Goal: Task Accomplishment & Management: Use online tool/utility

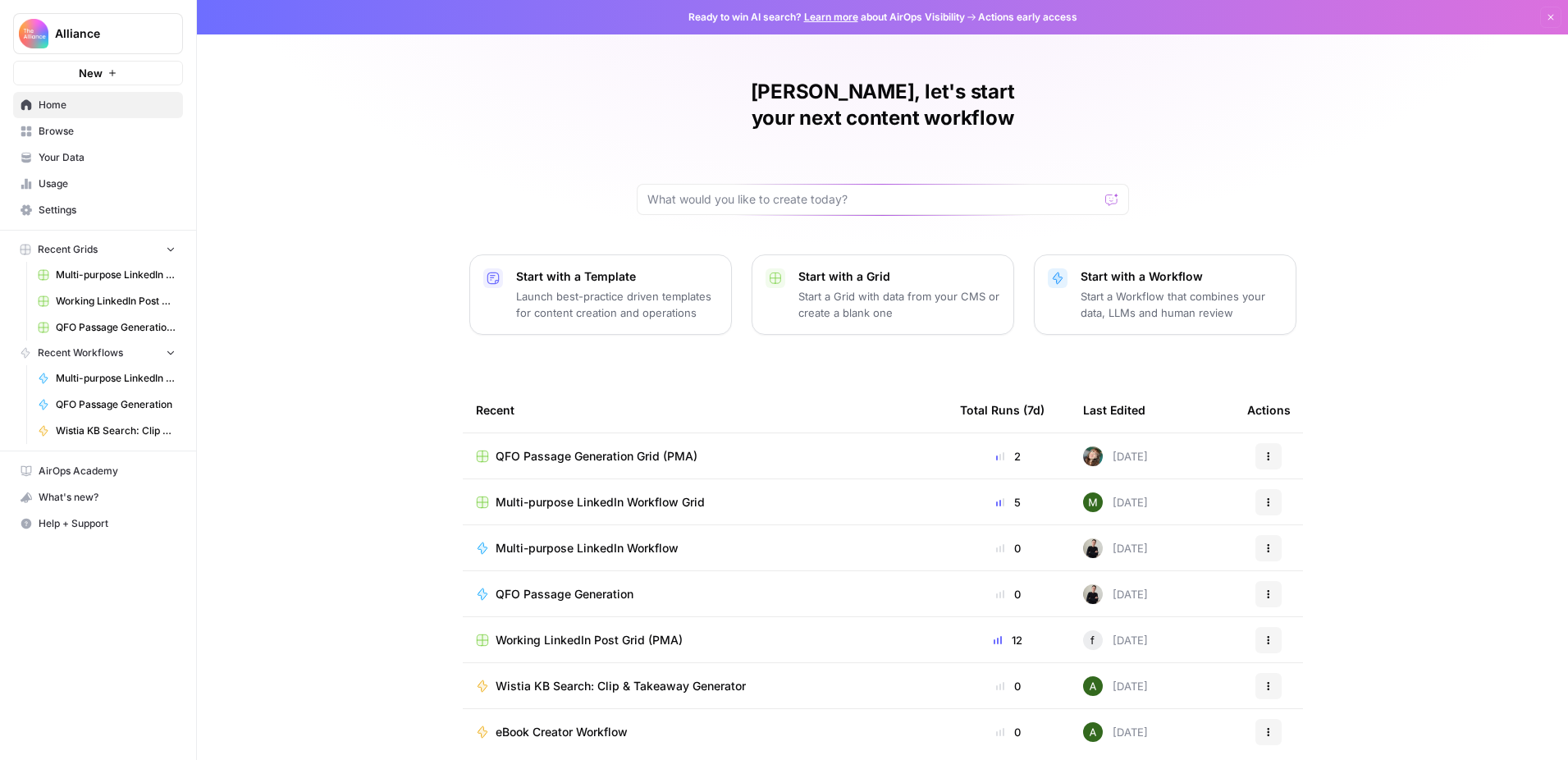
click at [659, 448] on span "QFO Passage Generation Grid (PMA)" at bounding box center [596, 455] width 202 height 16
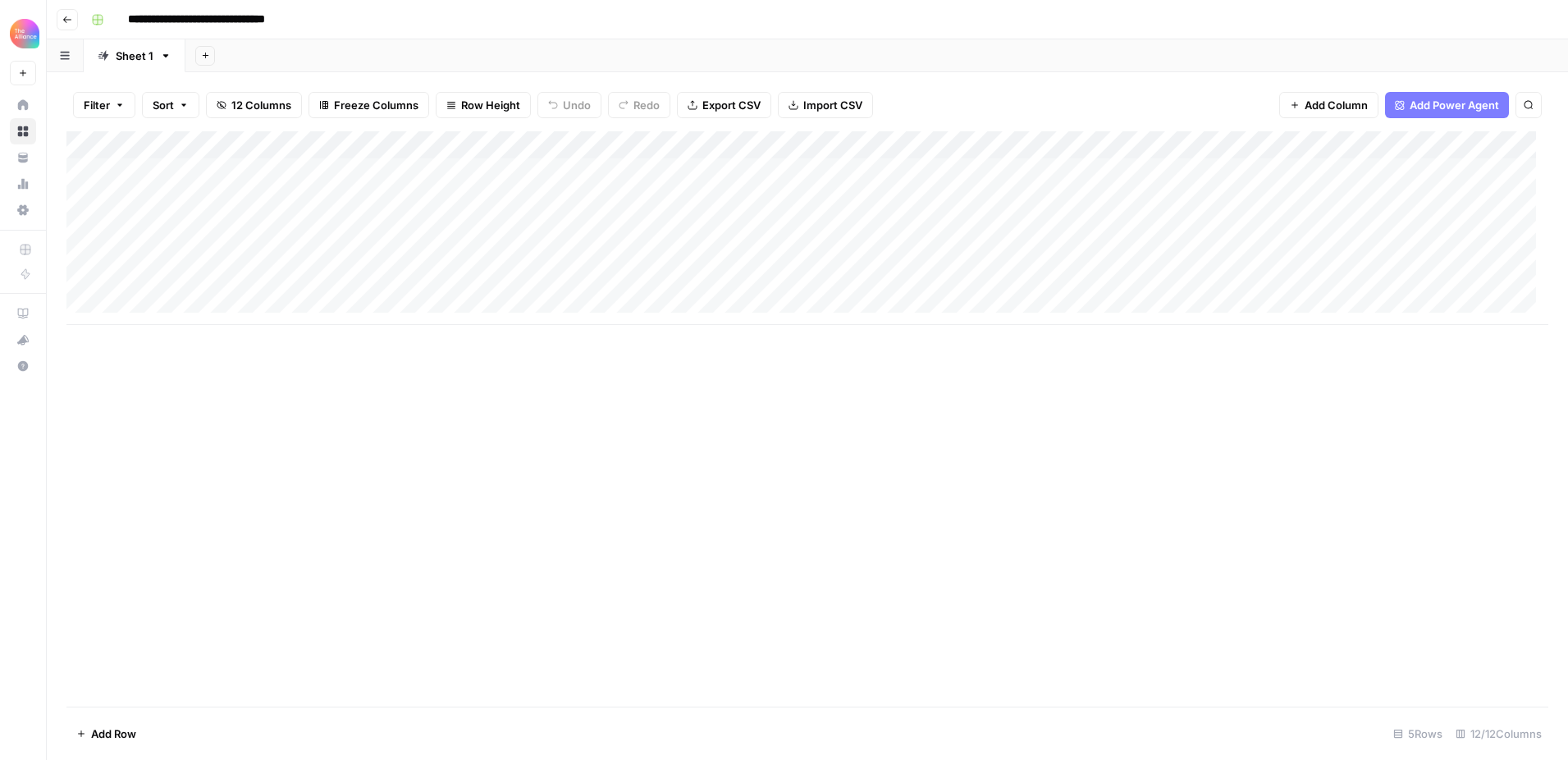
click at [205, 226] on div "Add Column" at bounding box center [807, 228] width 1482 height 194
type textarea "**********"
click at [201, 403] on div "Add Column" at bounding box center [807, 419] width 1482 height 575
click at [279, 225] on div "Add Column" at bounding box center [807, 228] width 1482 height 194
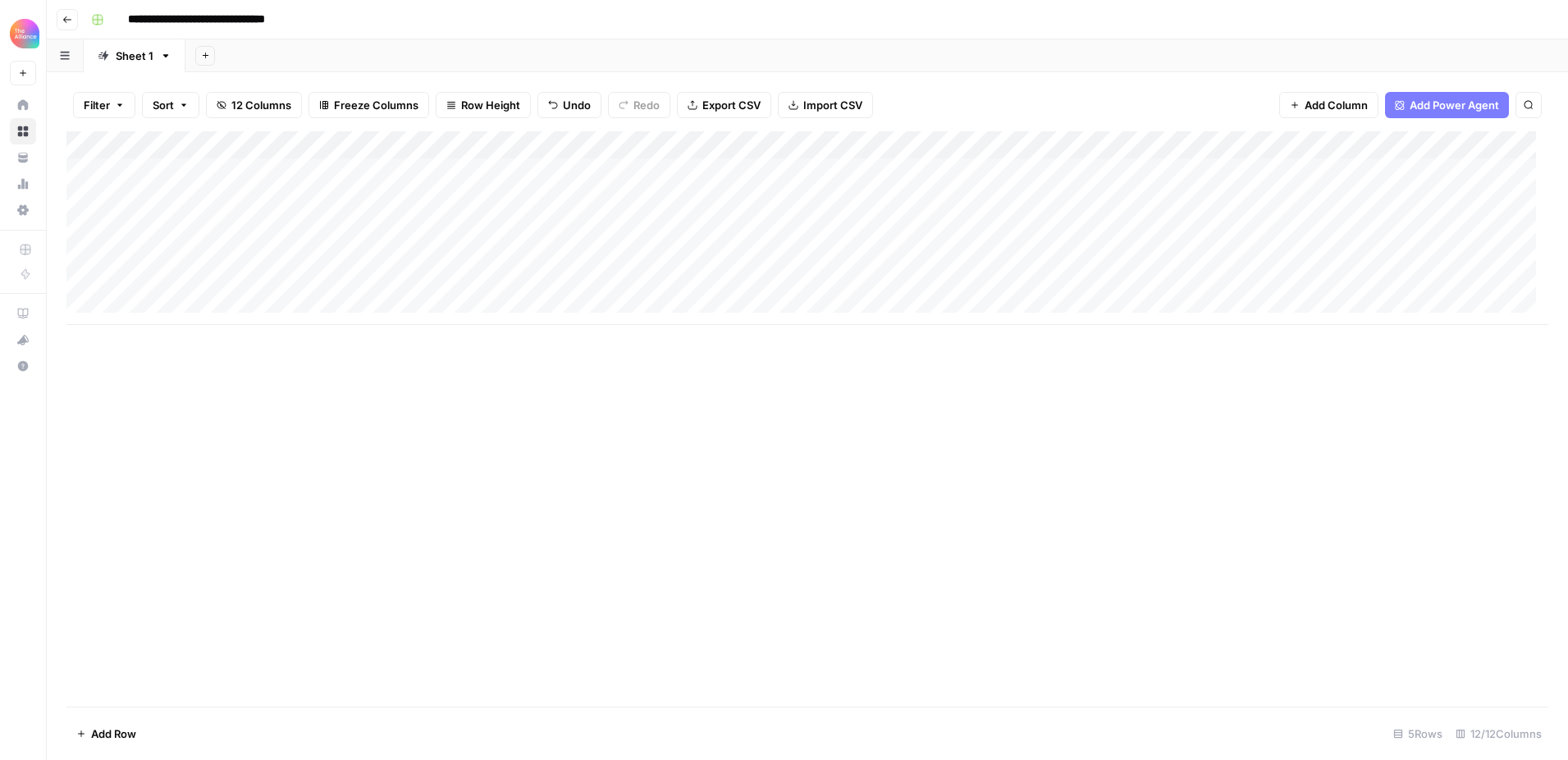
click at [298, 218] on div "Add Column" at bounding box center [807, 228] width 1482 height 194
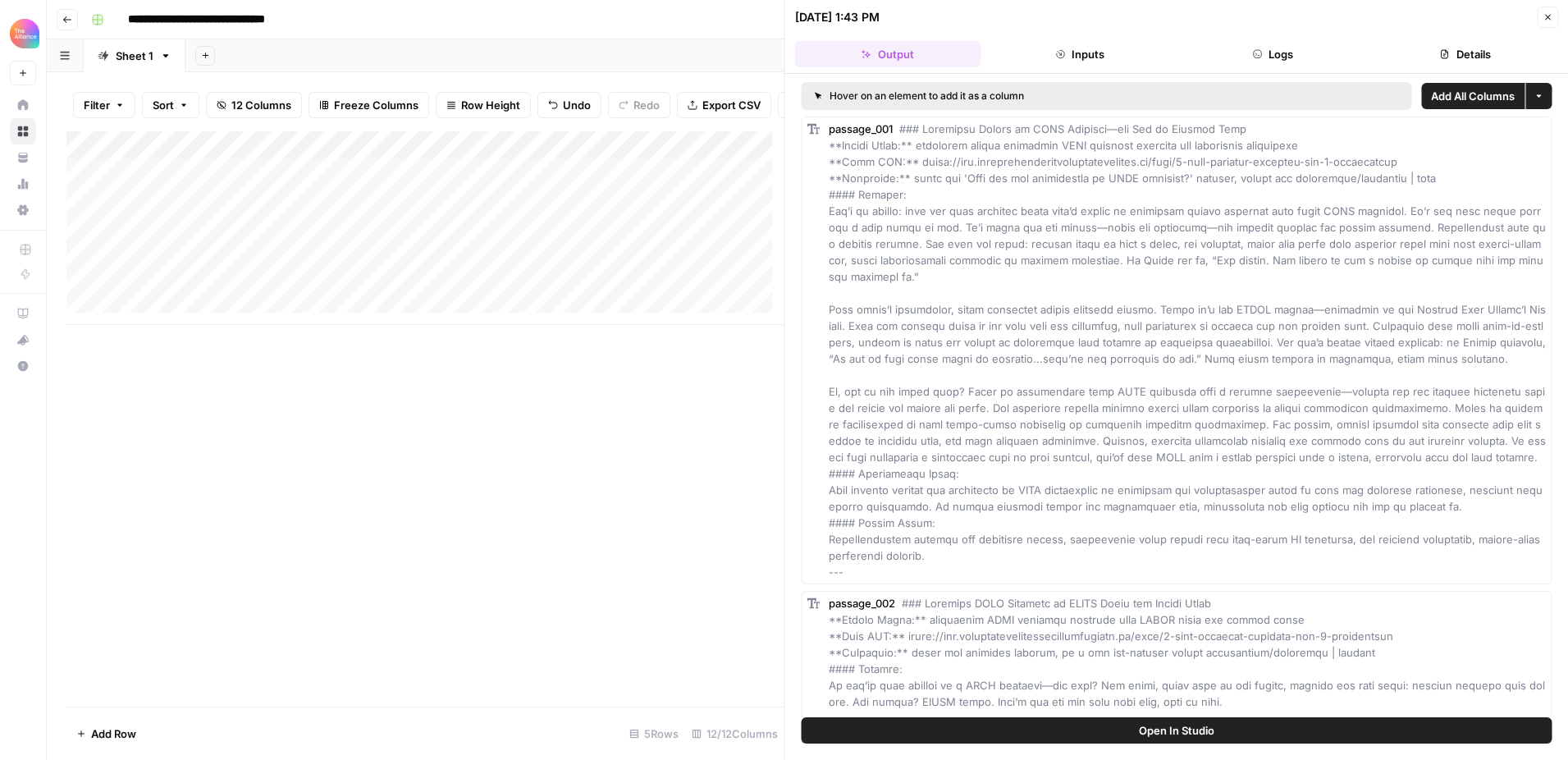
click at [1544, 20] on icon "button" at bounding box center [1548, 17] width 10 height 10
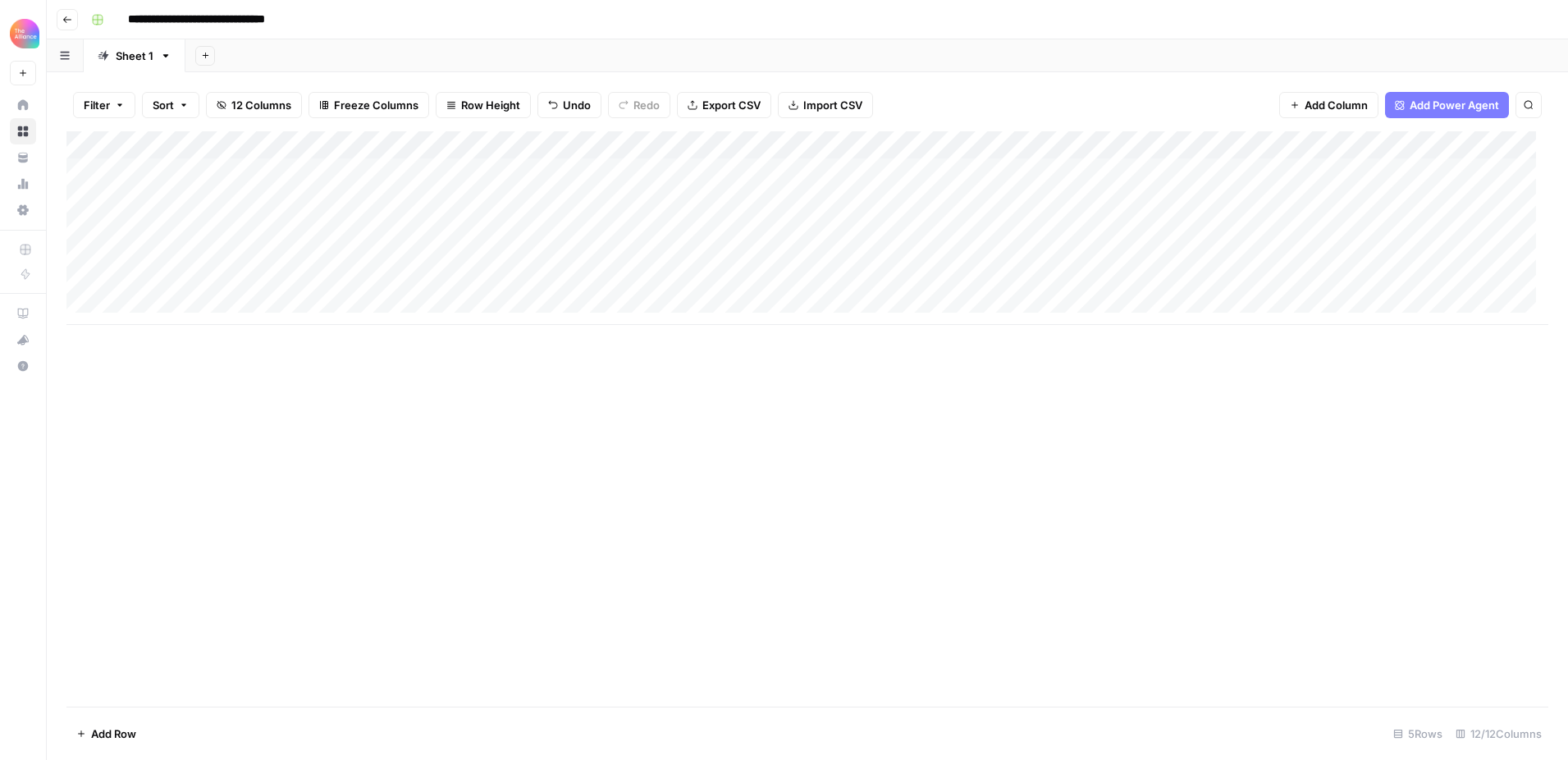
click at [353, 147] on div "Add Column" at bounding box center [807, 228] width 1482 height 194
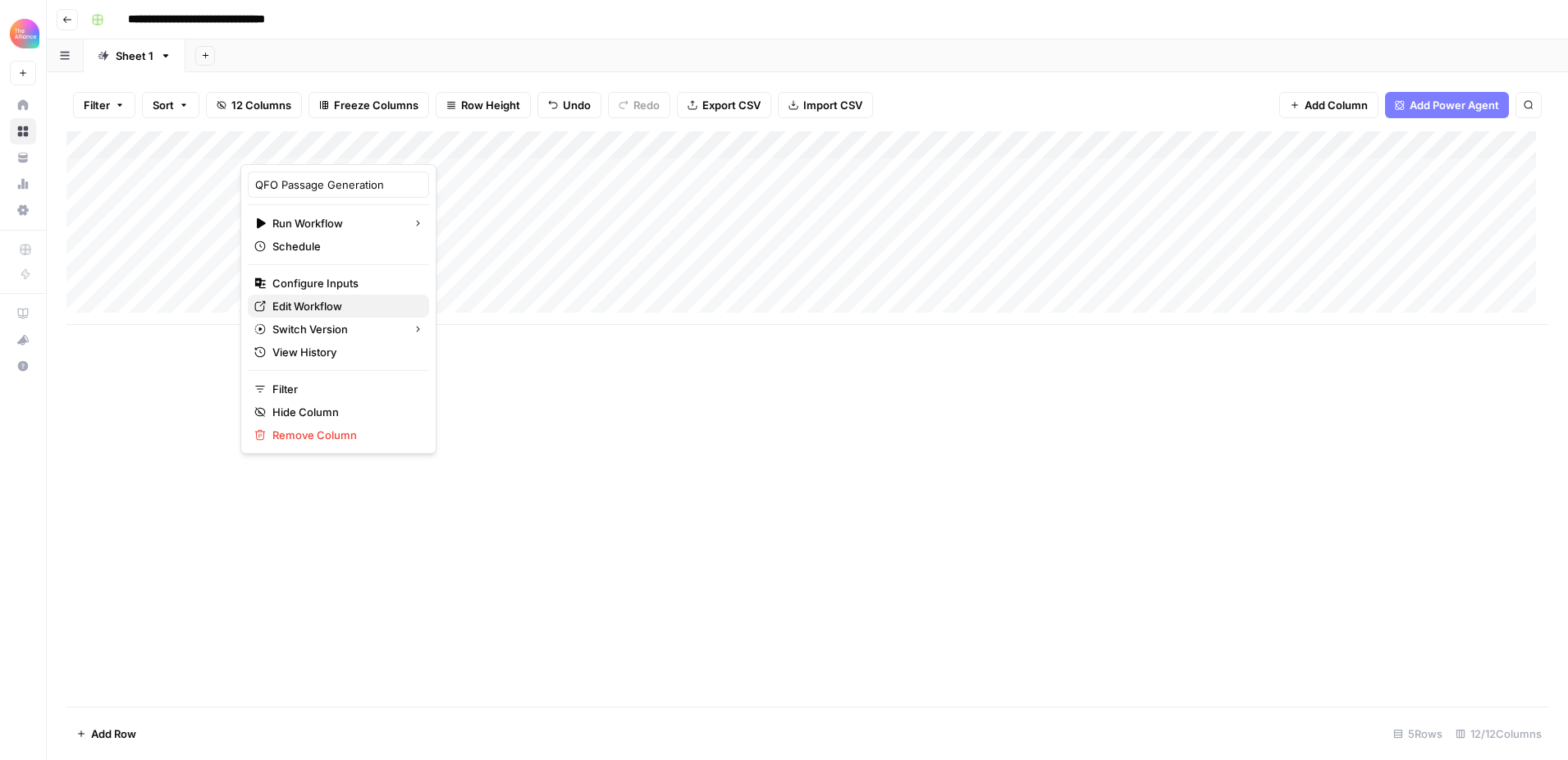
click at [316, 300] on span "Edit Workflow" at bounding box center [344, 305] width 143 height 16
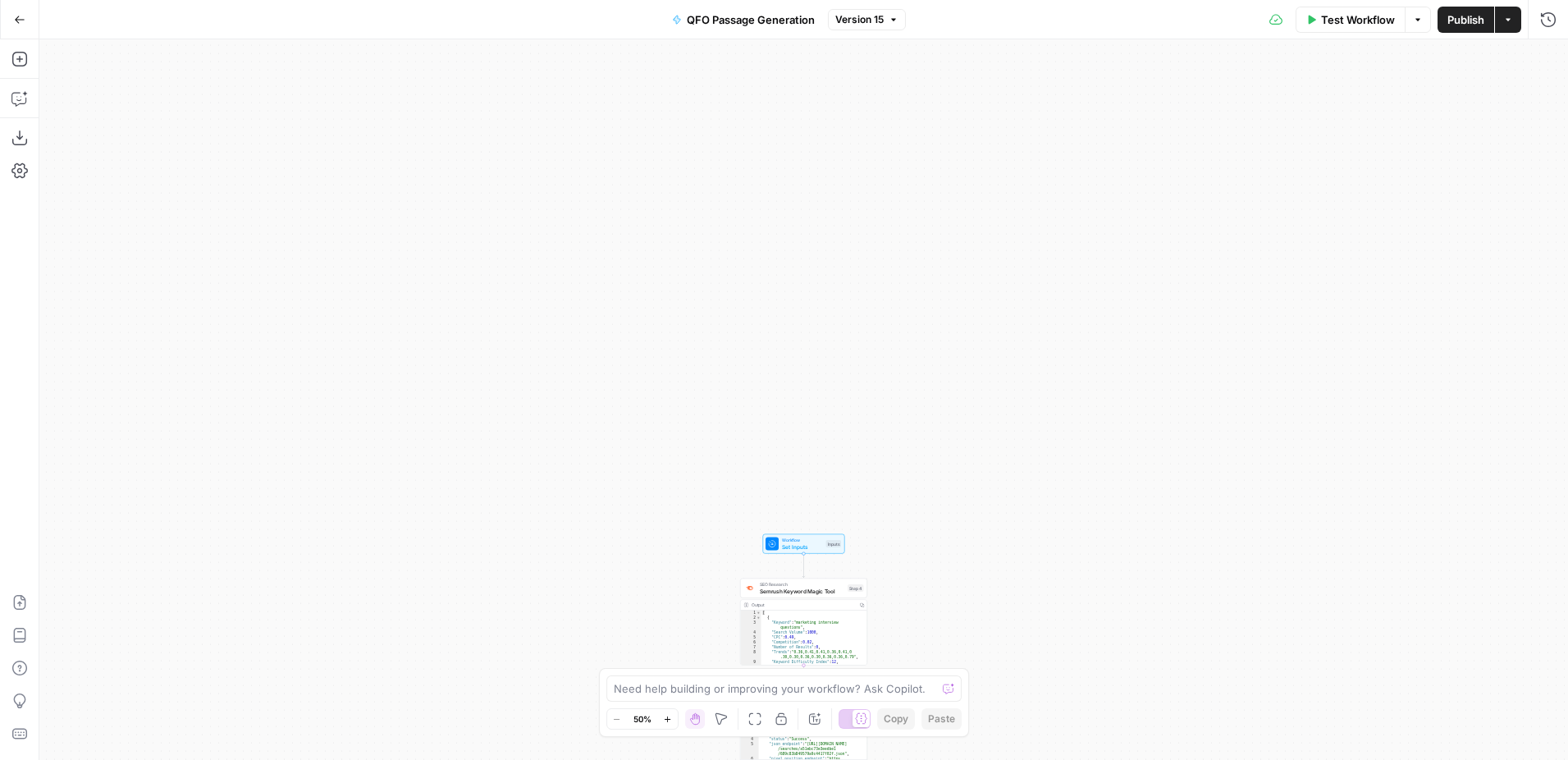
click at [669, 718] on icon "button" at bounding box center [667, 718] width 6 height 6
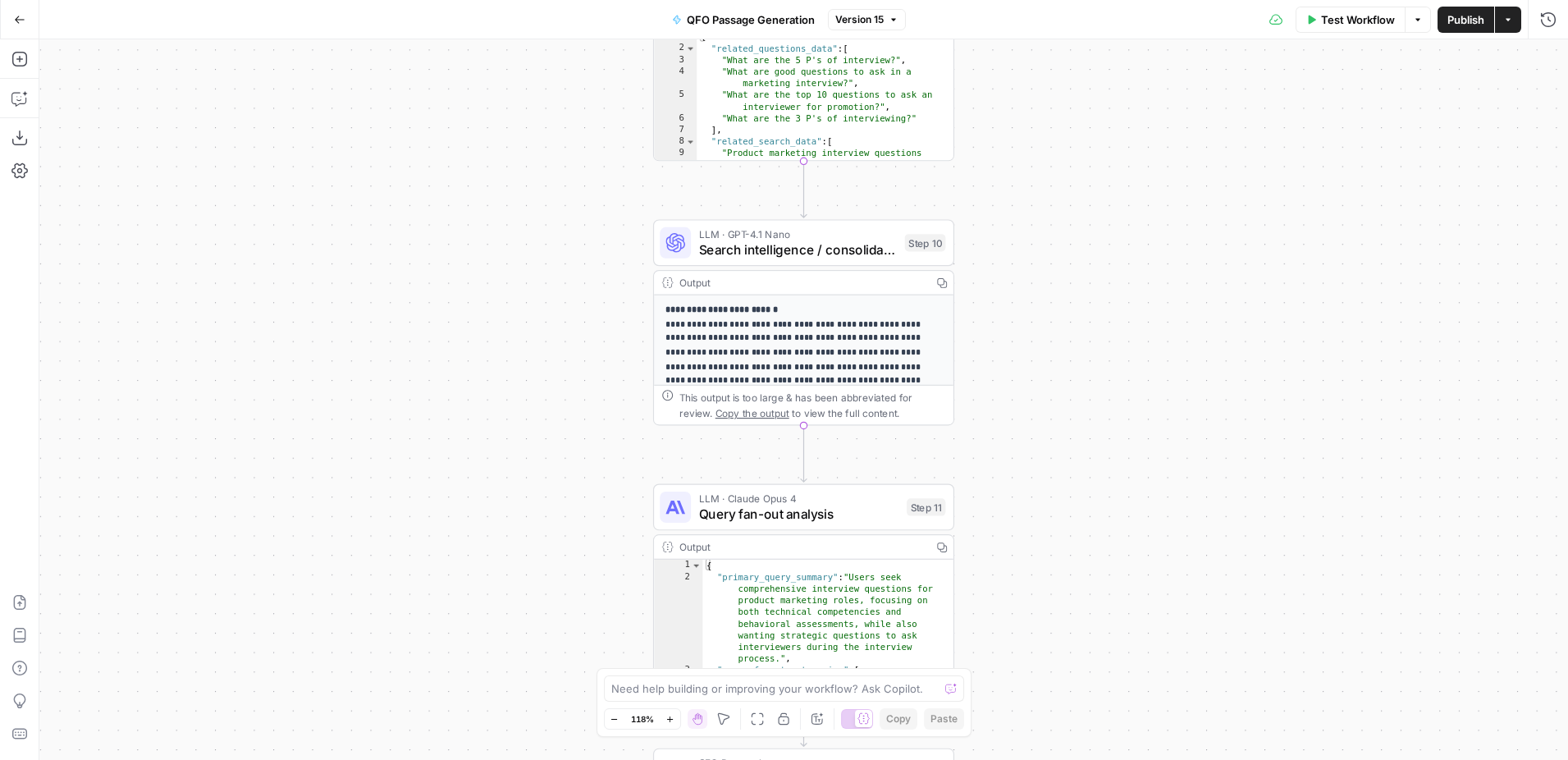
click at [848, 347] on p "**********" at bounding box center [796, 402] width 262 height 199
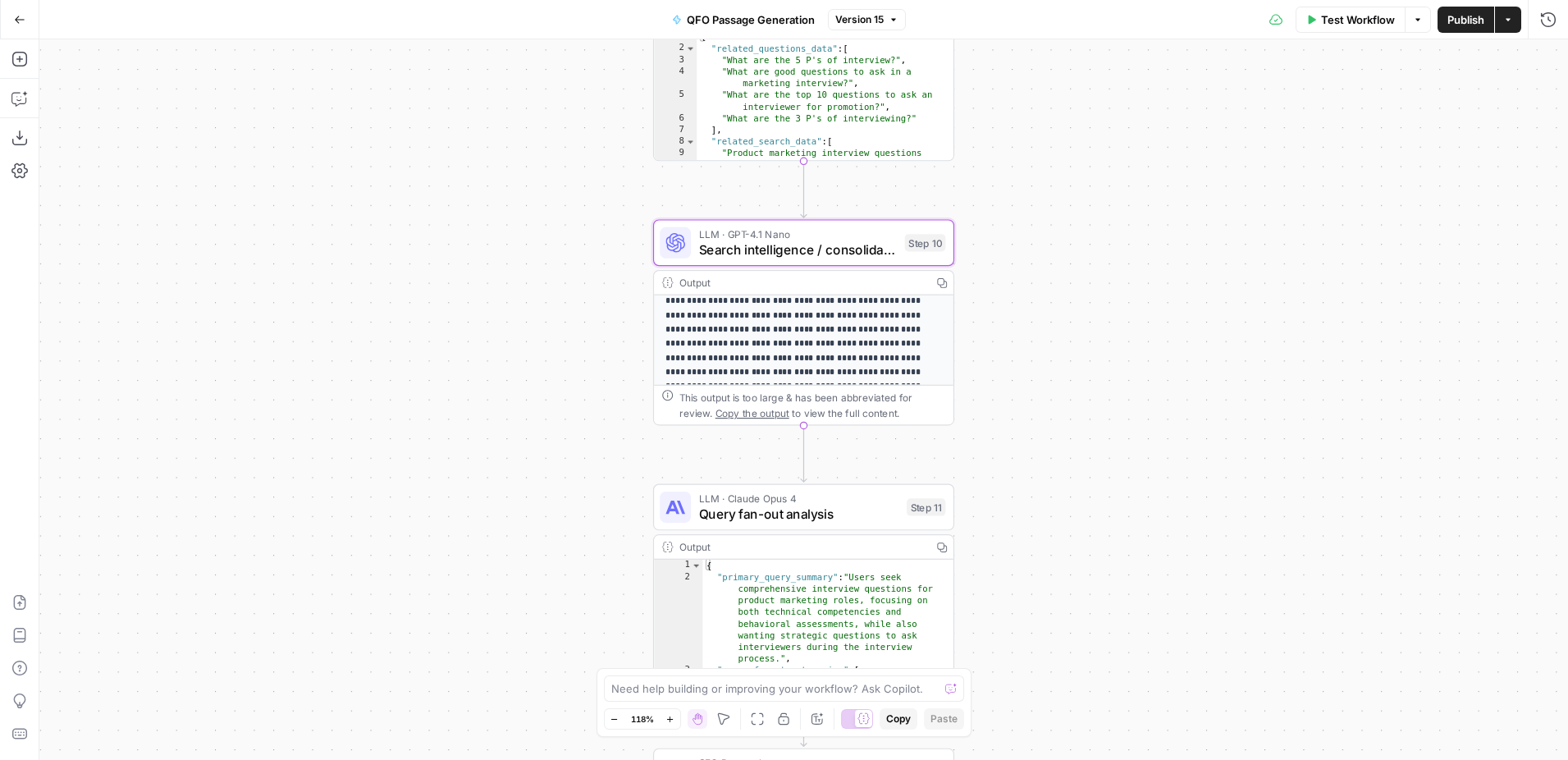
scroll to position [161, 0]
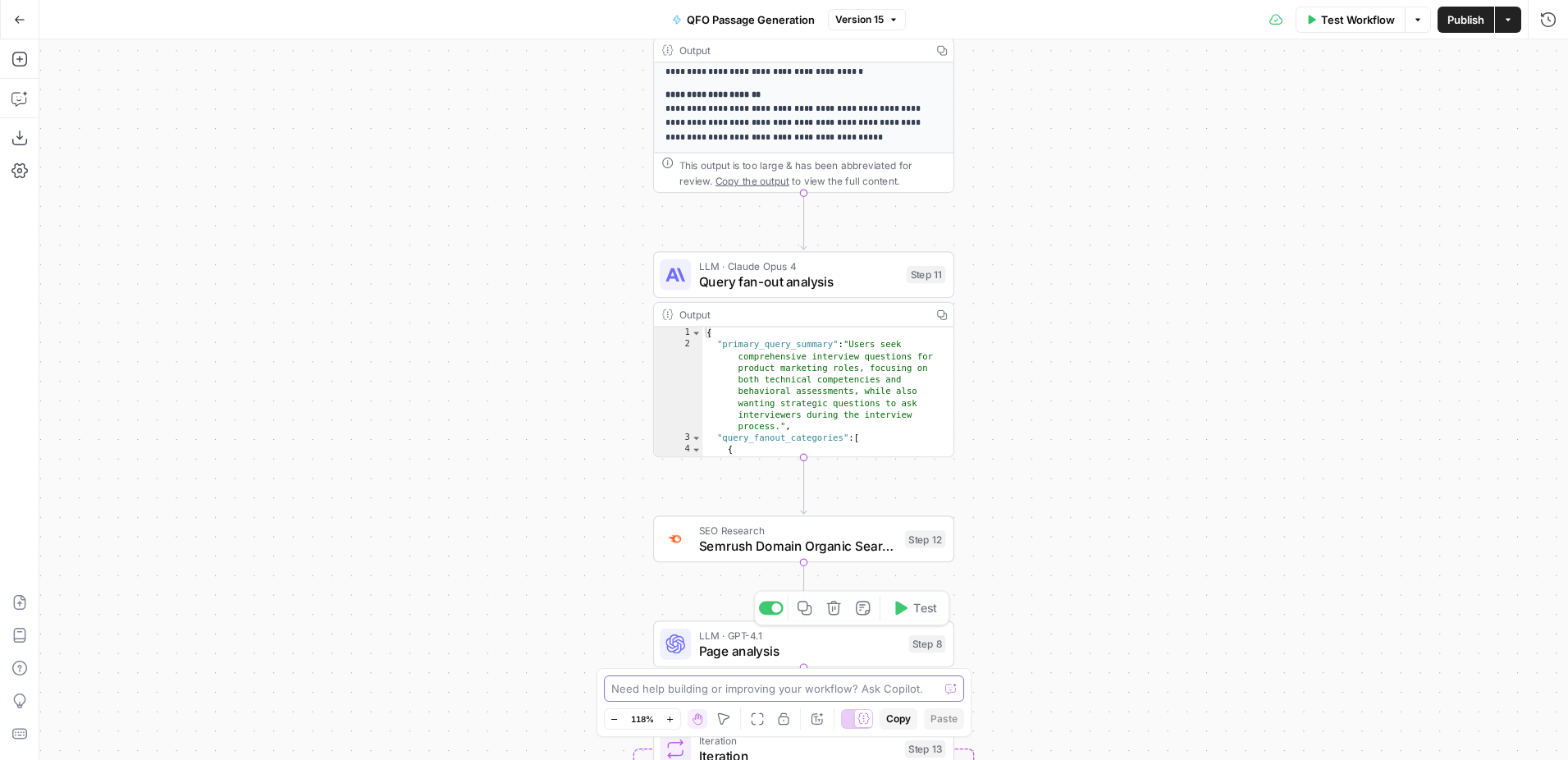
click at [787, 692] on textarea at bounding box center [775, 688] width 328 height 16
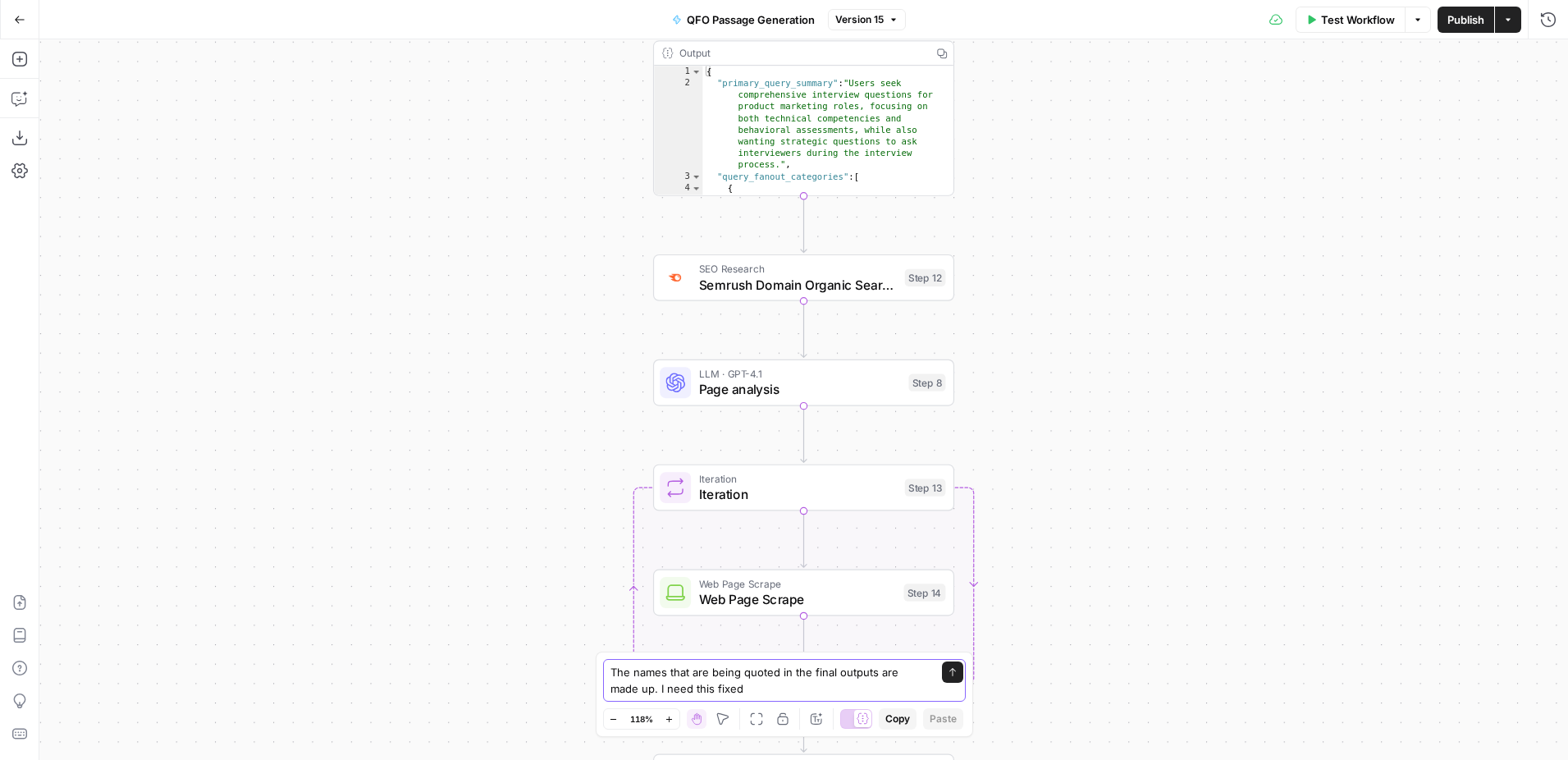
type textarea "The names that are being quoted in the final outputs are made up. I need this f…"
click at [956, 664] on button "Send" at bounding box center [952, 671] width 21 height 21
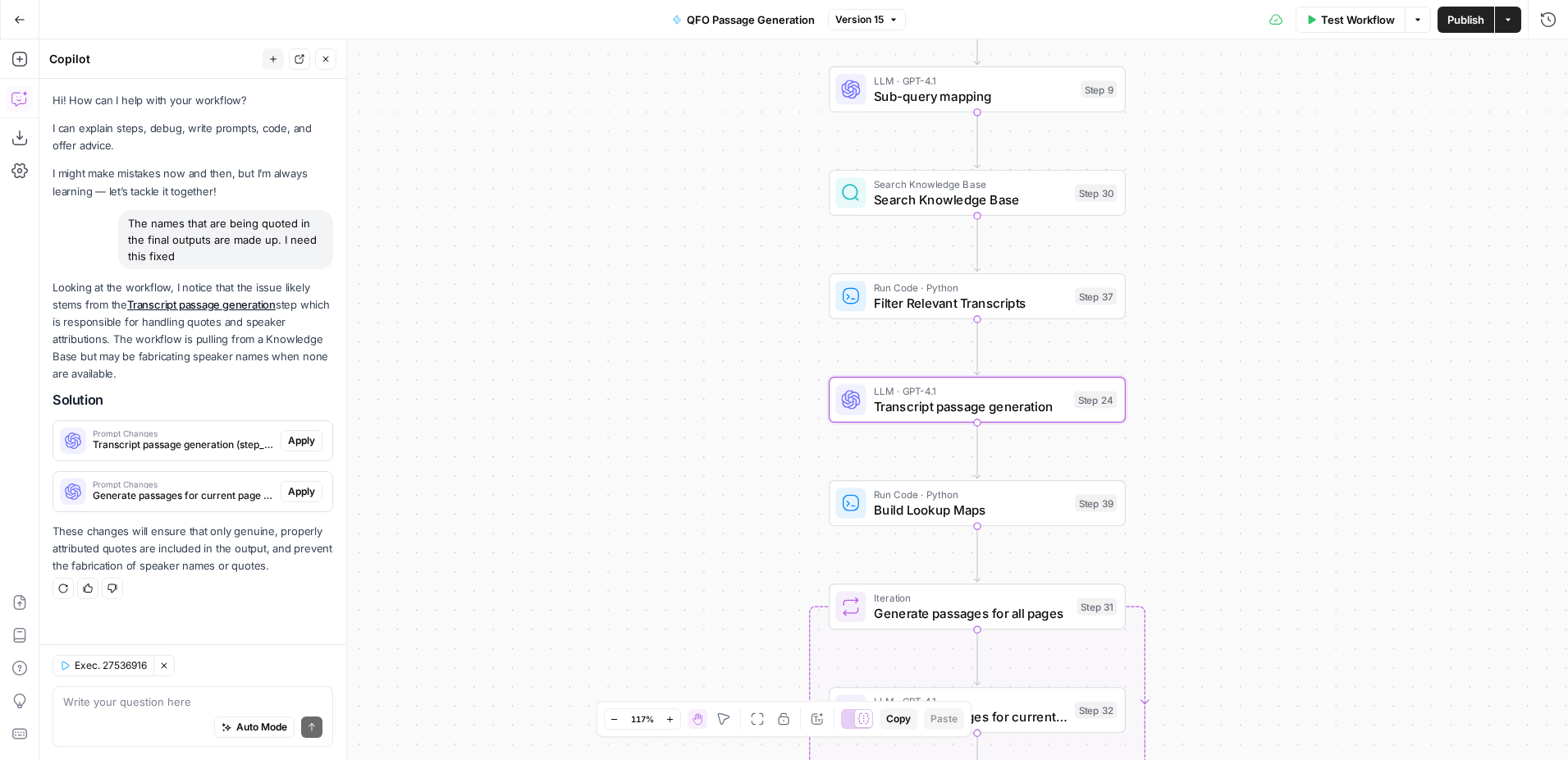
click at [223, 445] on span "Transcript passage generation (step_24)" at bounding box center [183, 444] width 182 height 15
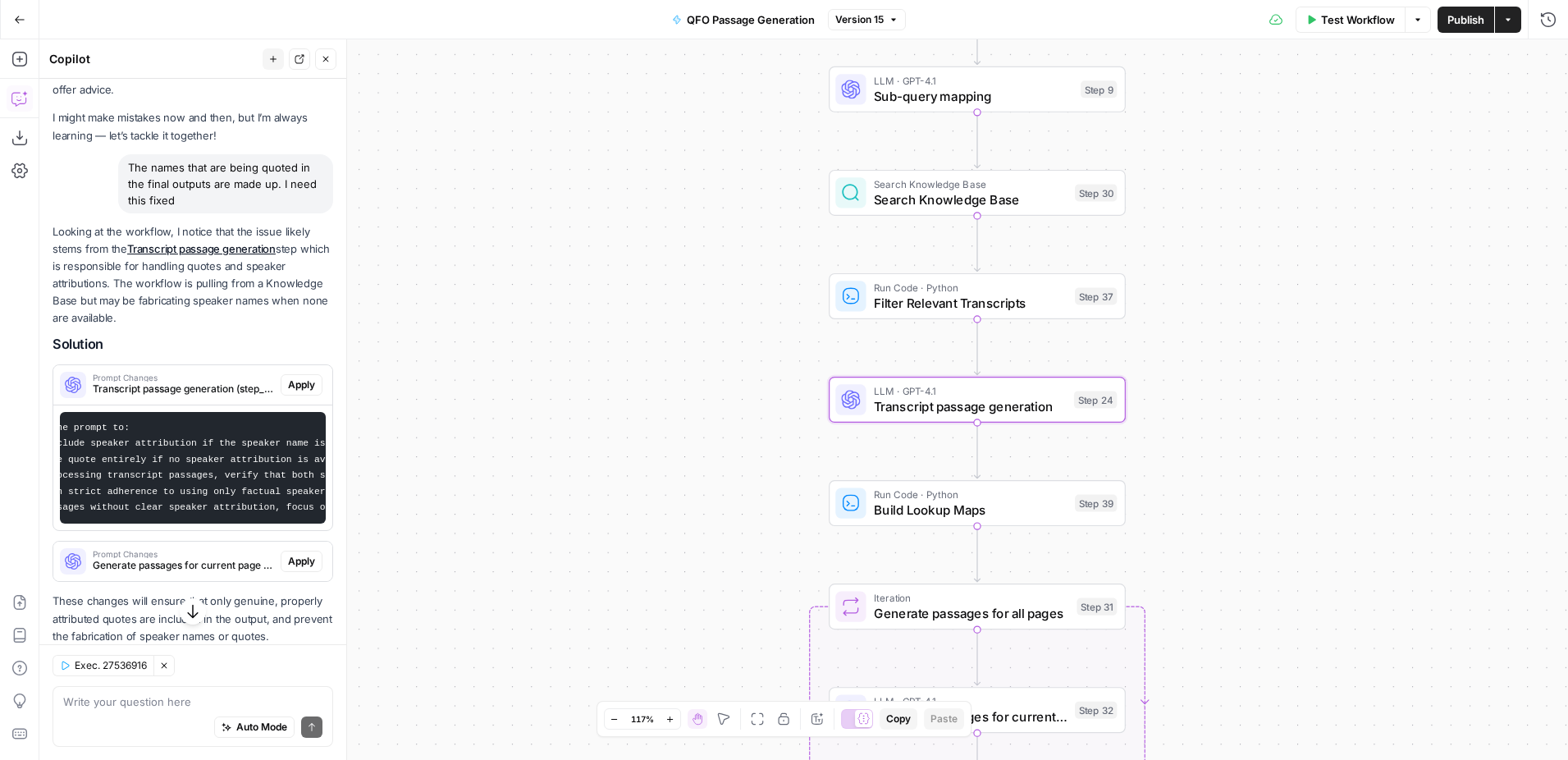
scroll to position [0, 0]
click at [290, 380] on span "Apply" at bounding box center [302, 385] width 27 height 15
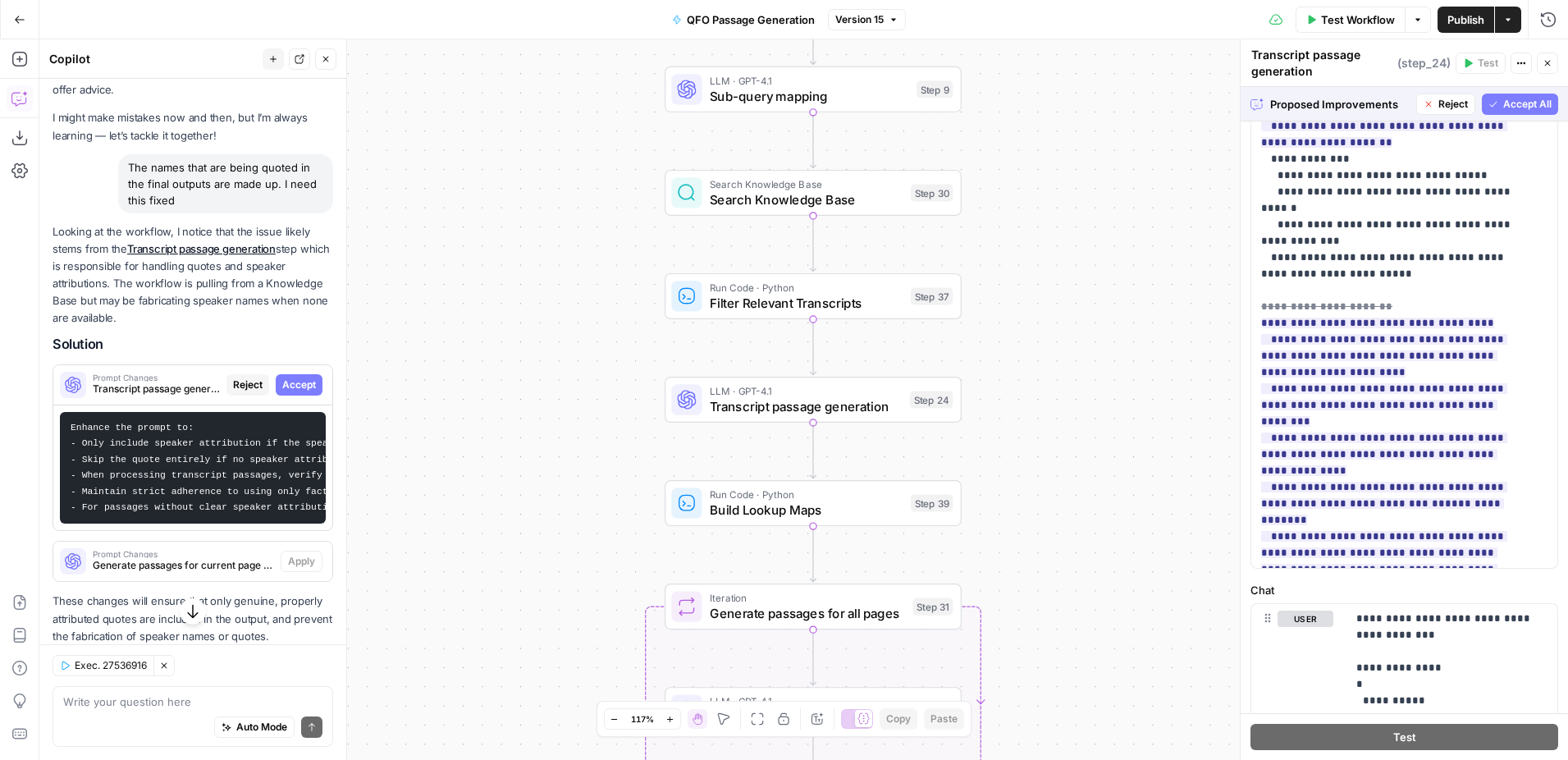
scroll to position [302, 0]
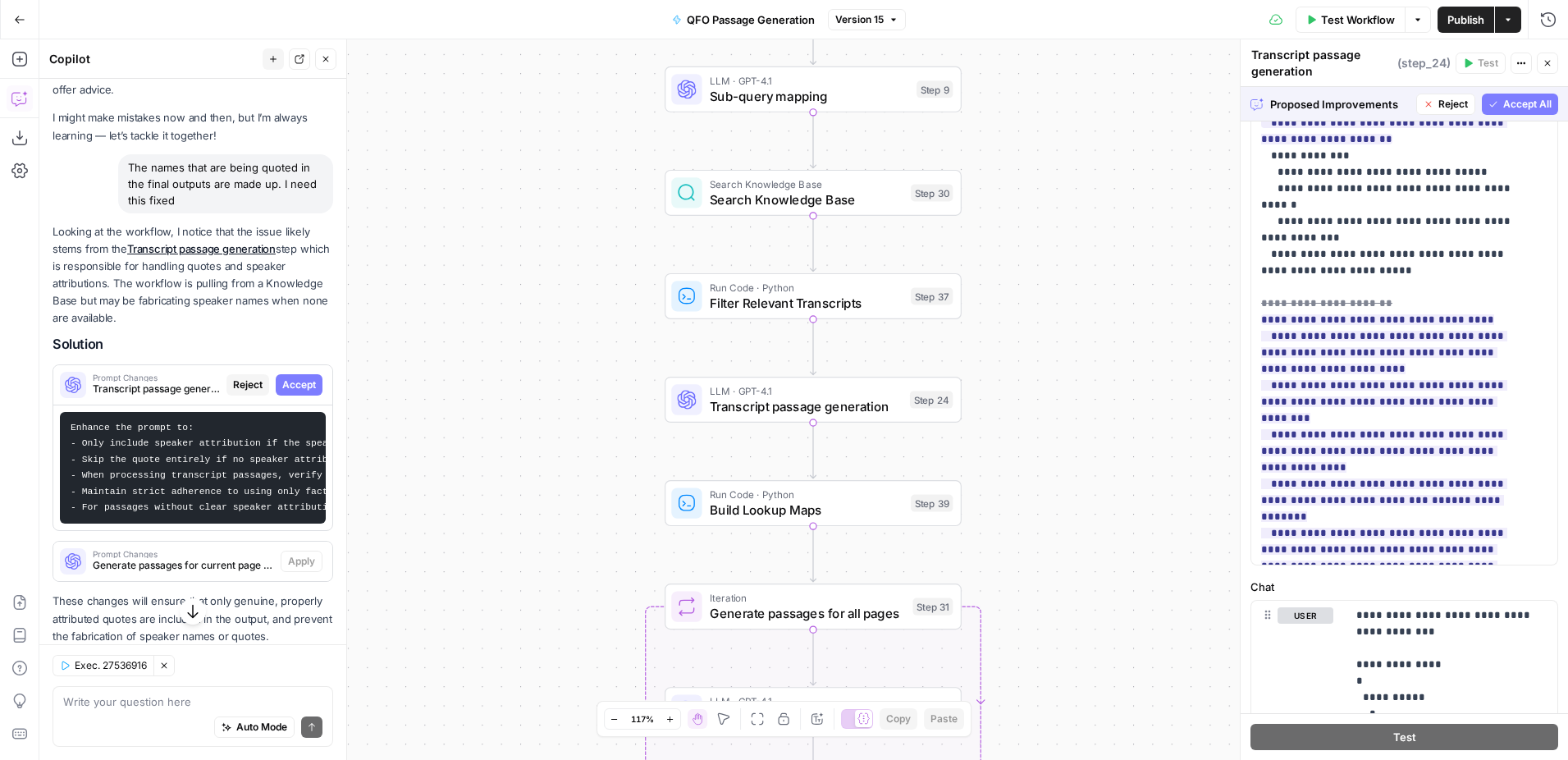
click at [1526, 100] on span "Accept All" at bounding box center [1527, 104] width 49 height 15
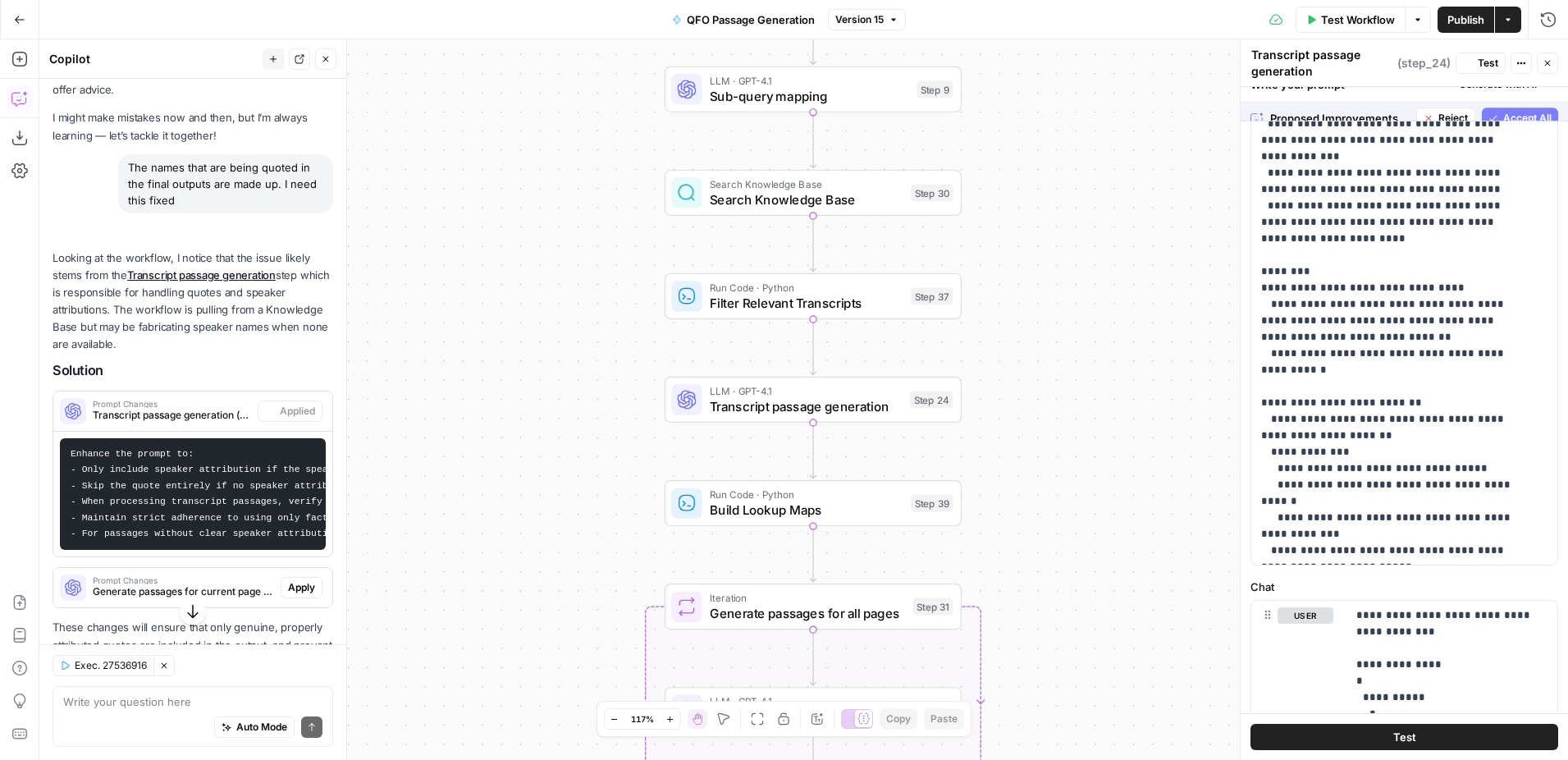
scroll to position [0, 0]
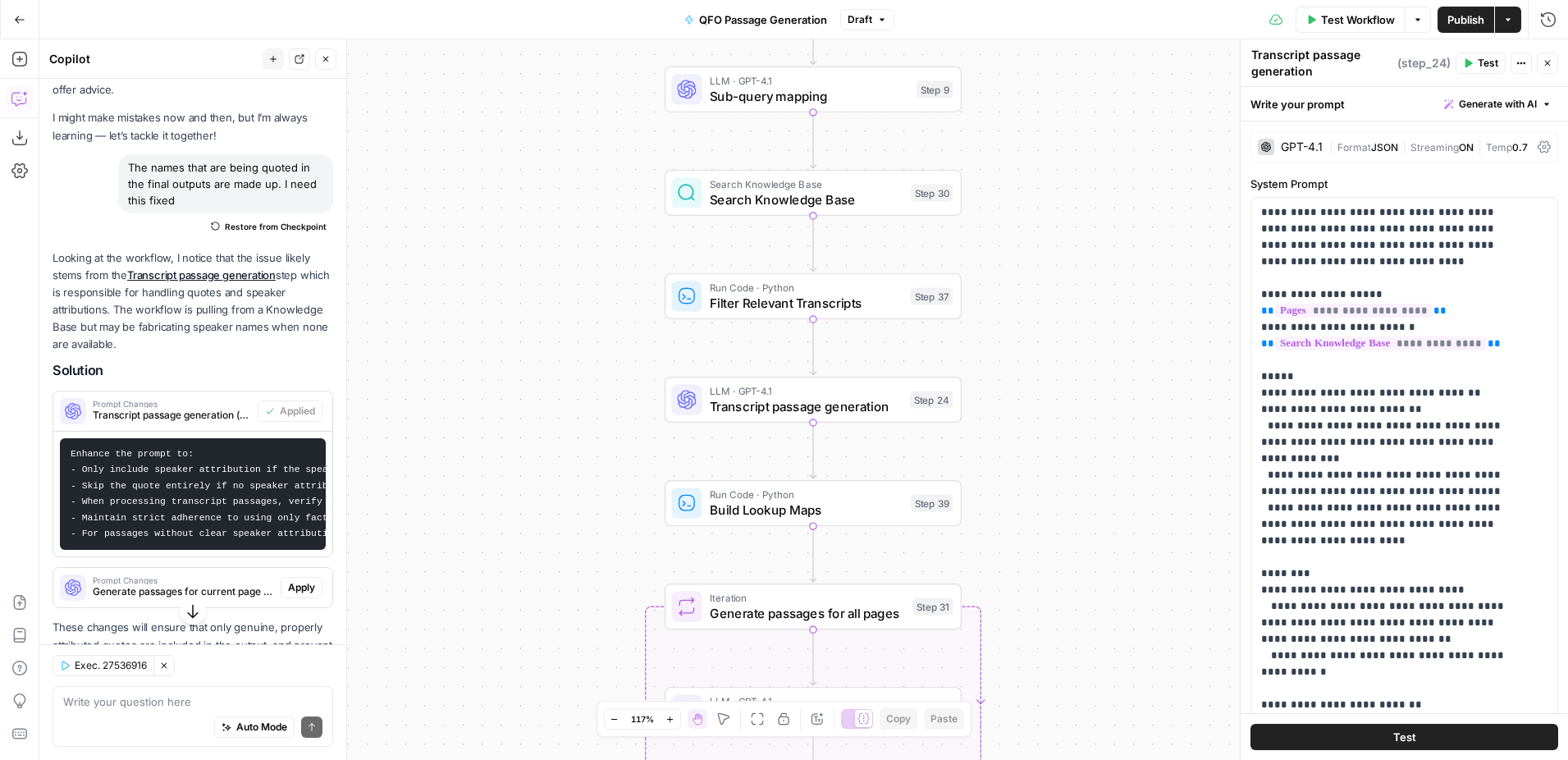
click at [1407, 745] on span "Test" at bounding box center [1404, 736] width 23 height 16
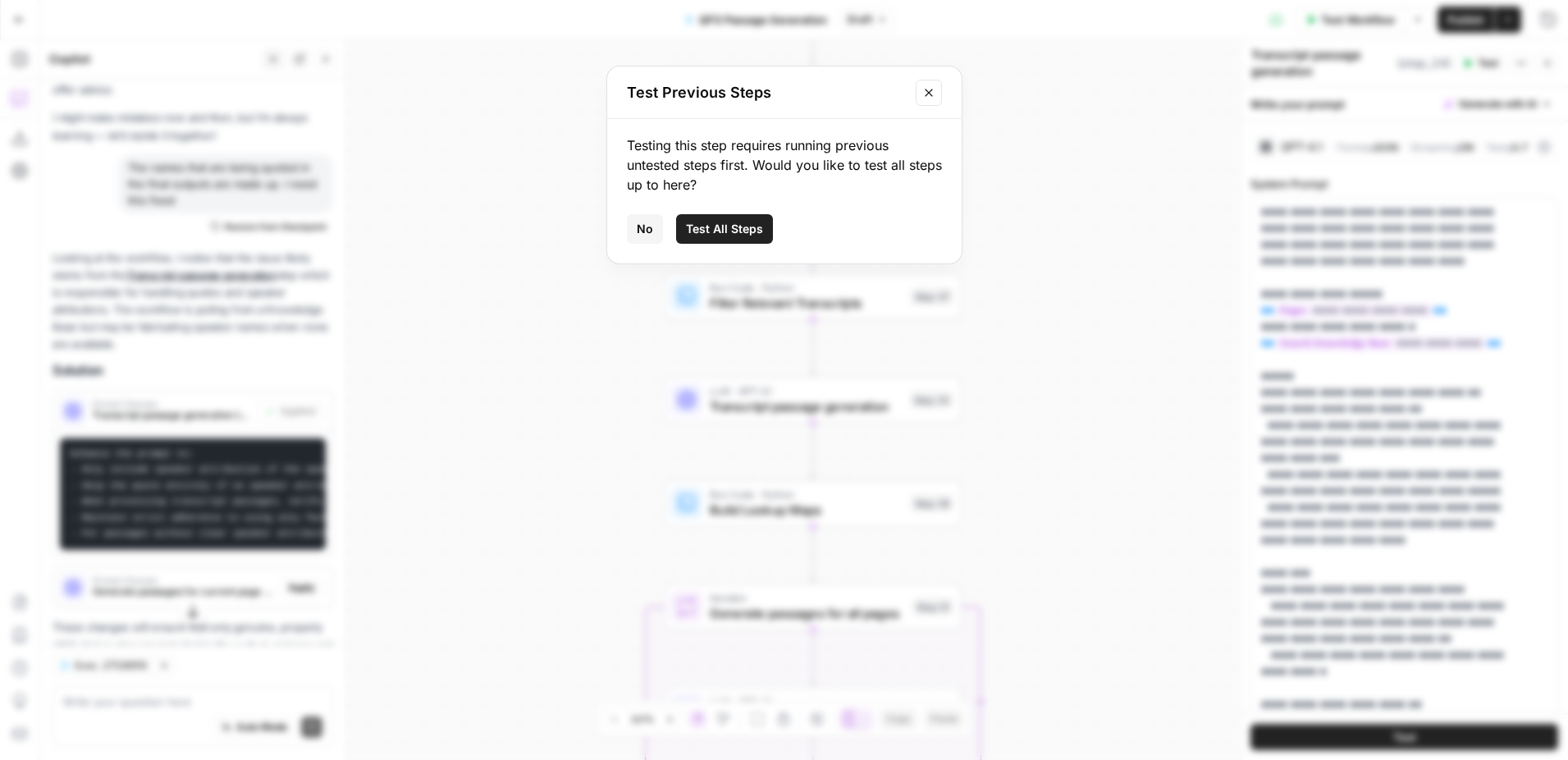
click at [724, 228] on span "Test All Steps" at bounding box center [724, 229] width 77 height 16
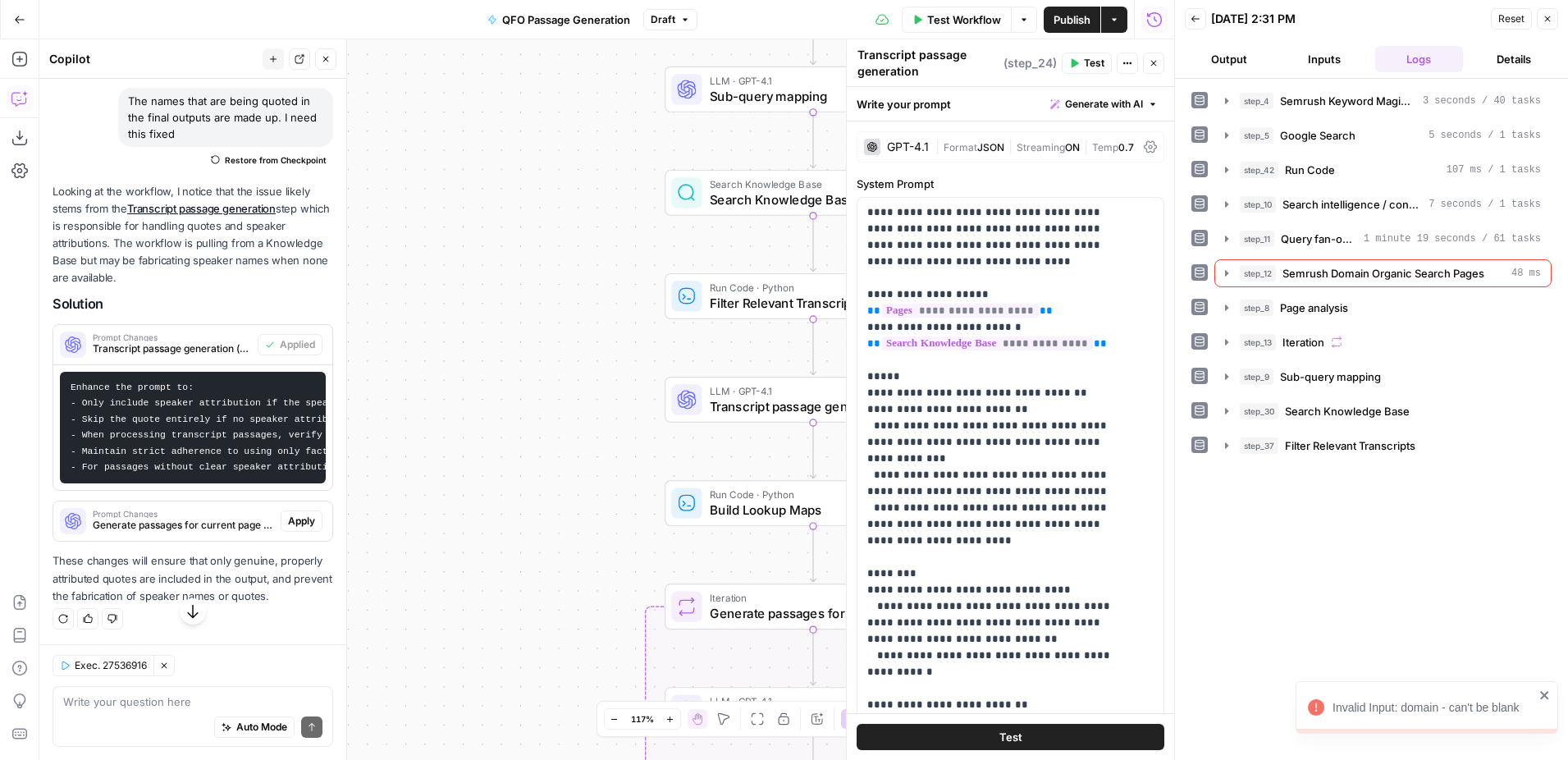
scroll to position [135, 0]
click at [1224, 274] on icon "button" at bounding box center [1226, 273] width 13 height 13
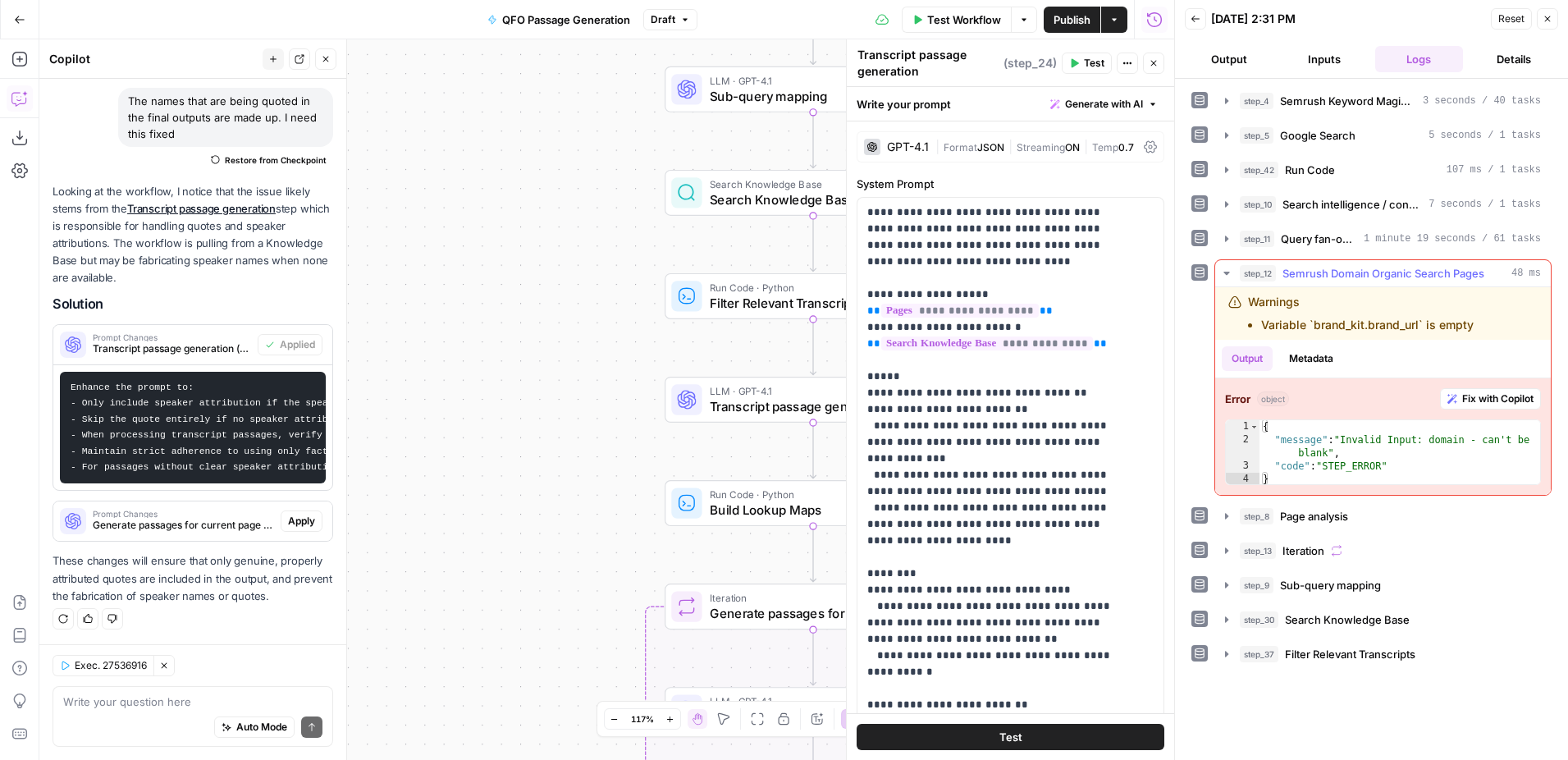
click at [1470, 397] on span "Fix with Copilot" at bounding box center [1498, 398] width 72 height 15
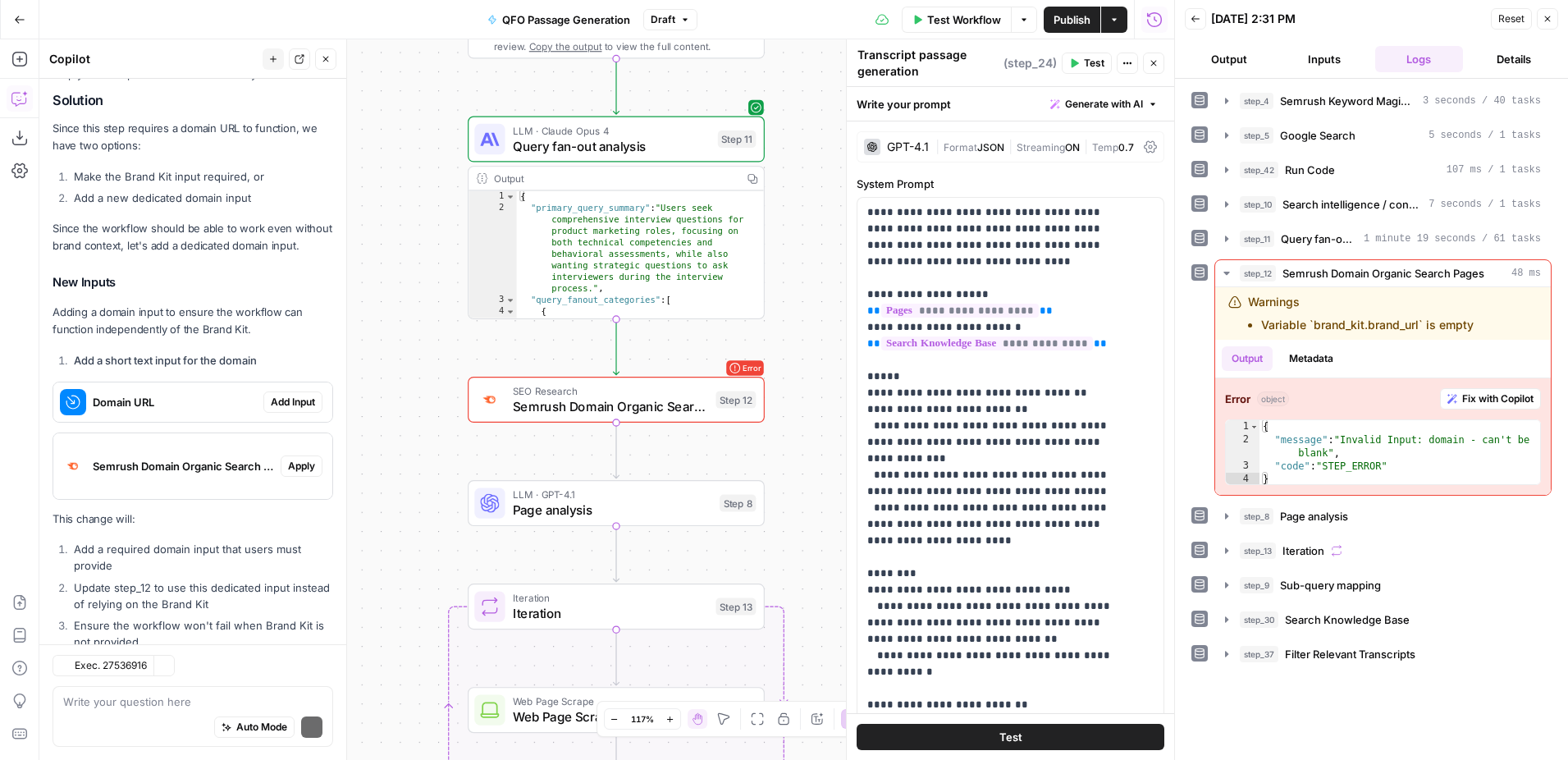
scroll to position [839, 0]
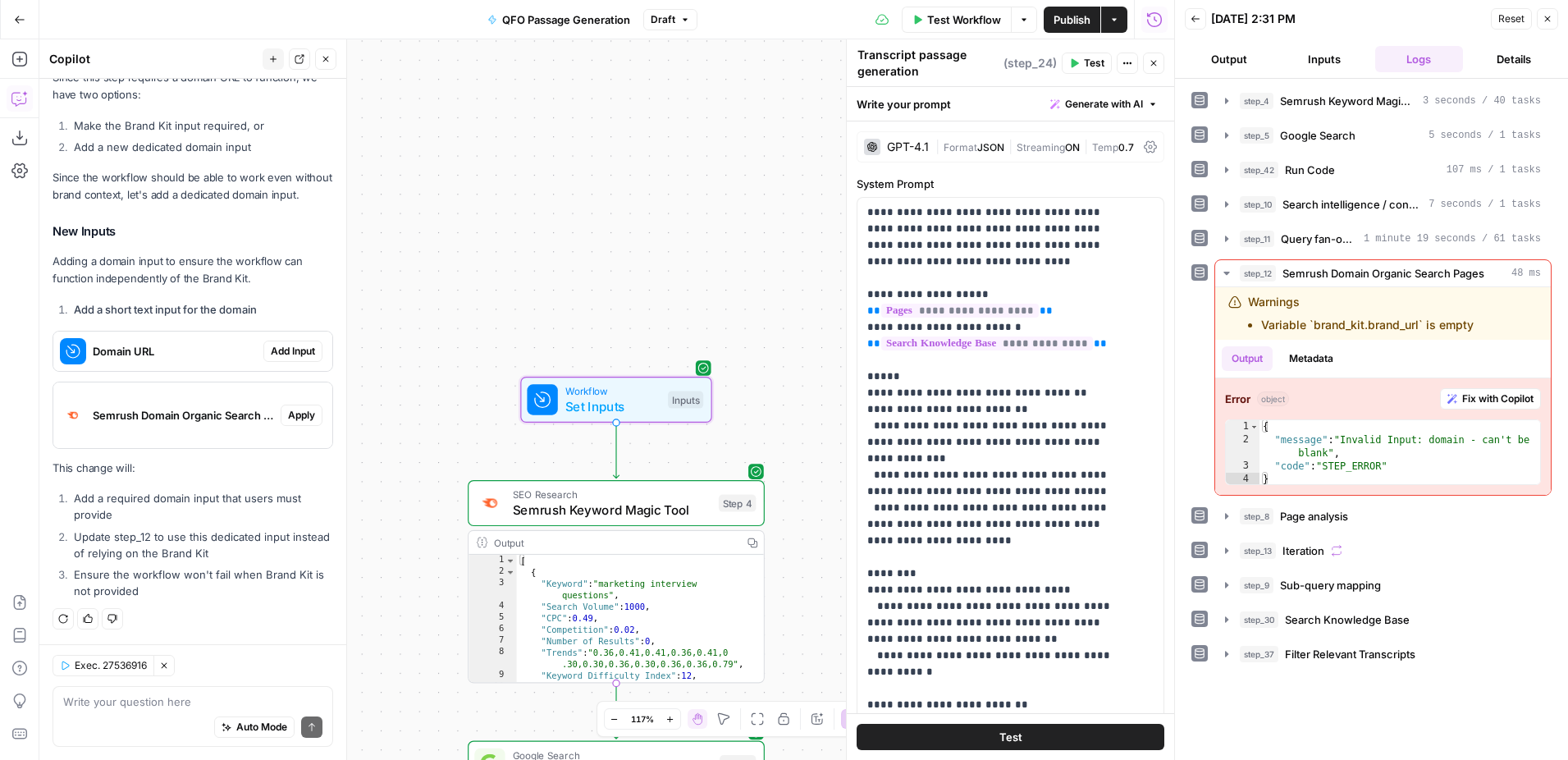
click at [279, 356] on span "Add Input" at bounding box center [293, 351] width 44 height 15
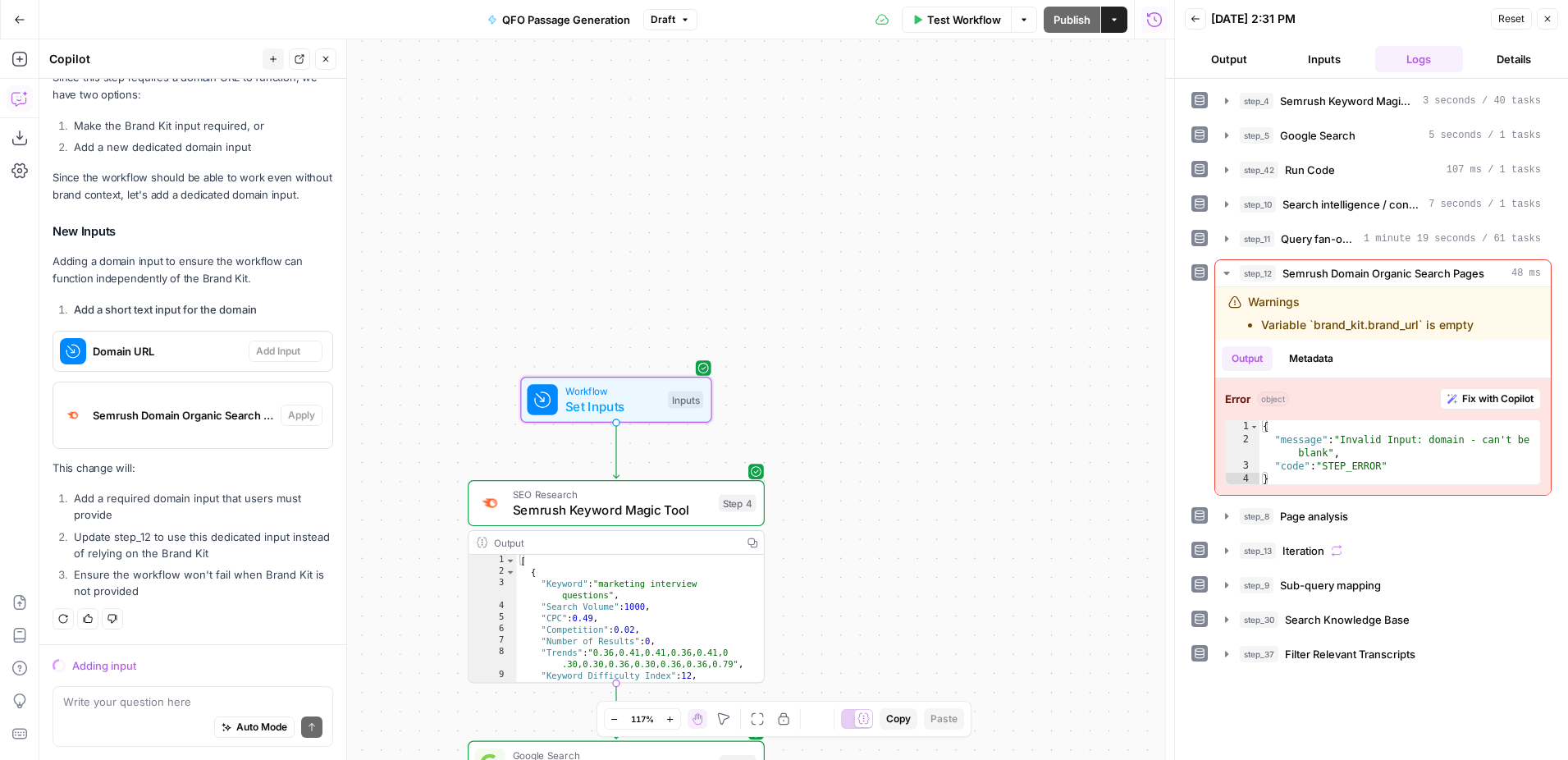
scroll to position [813, 0]
click at [1004, 191] on Kit "Brand Kit (Optional)" at bounding box center [1019, 197] width 262 height 16
click at [991, 199] on Kit "Brand Kit (Optional)" at bounding box center [1019, 197] width 262 height 16
click at [952, 195] on Kit "Brand Kit (Optional)" at bounding box center [1019, 197] width 262 height 16
click at [983, 356] on form "Keyword (Optional) edit field Delete group Brand Kit (Optional) edit field Dele…" at bounding box center [1010, 419] width 327 height 682
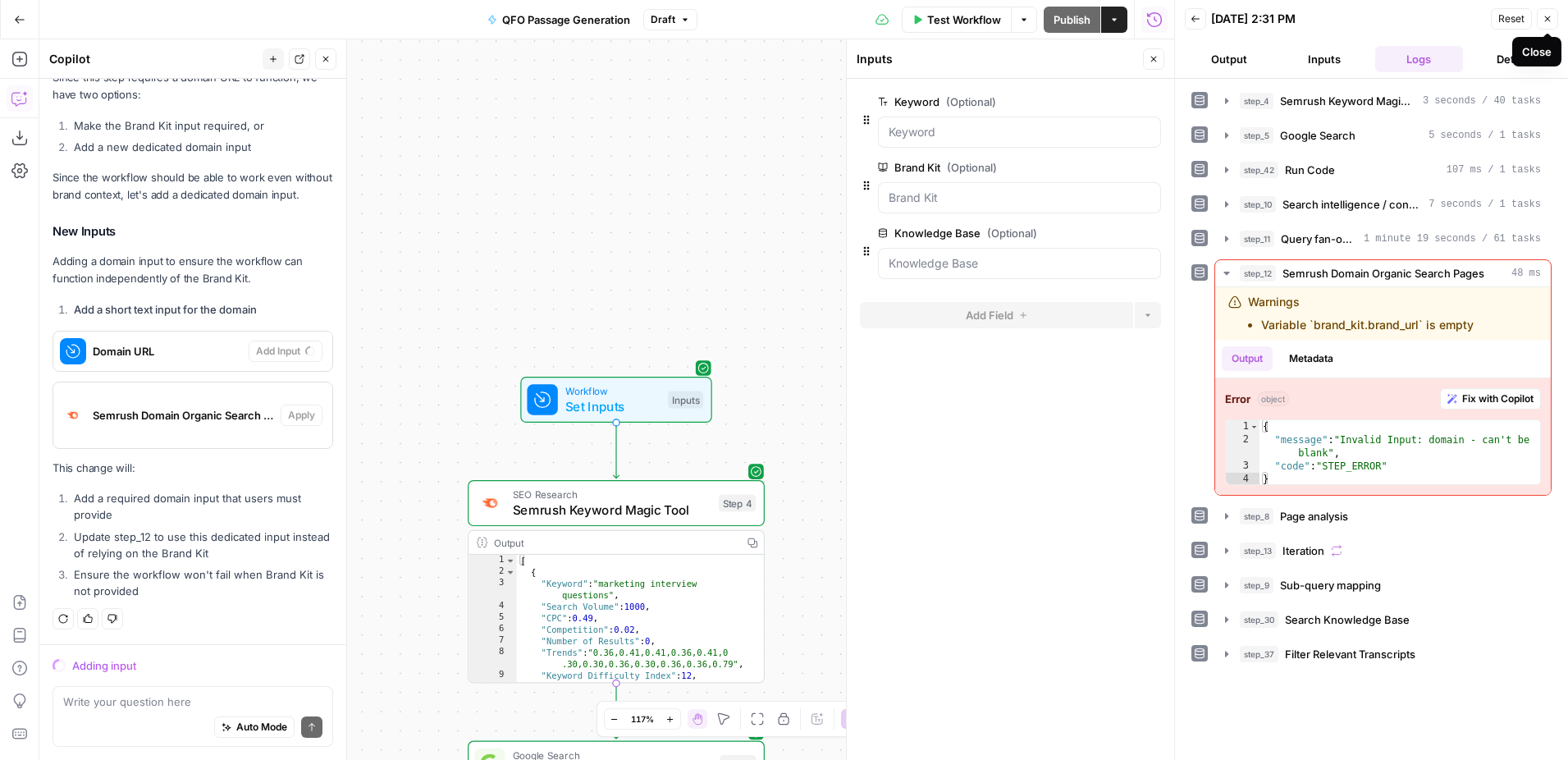
scroll to position [866, 0]
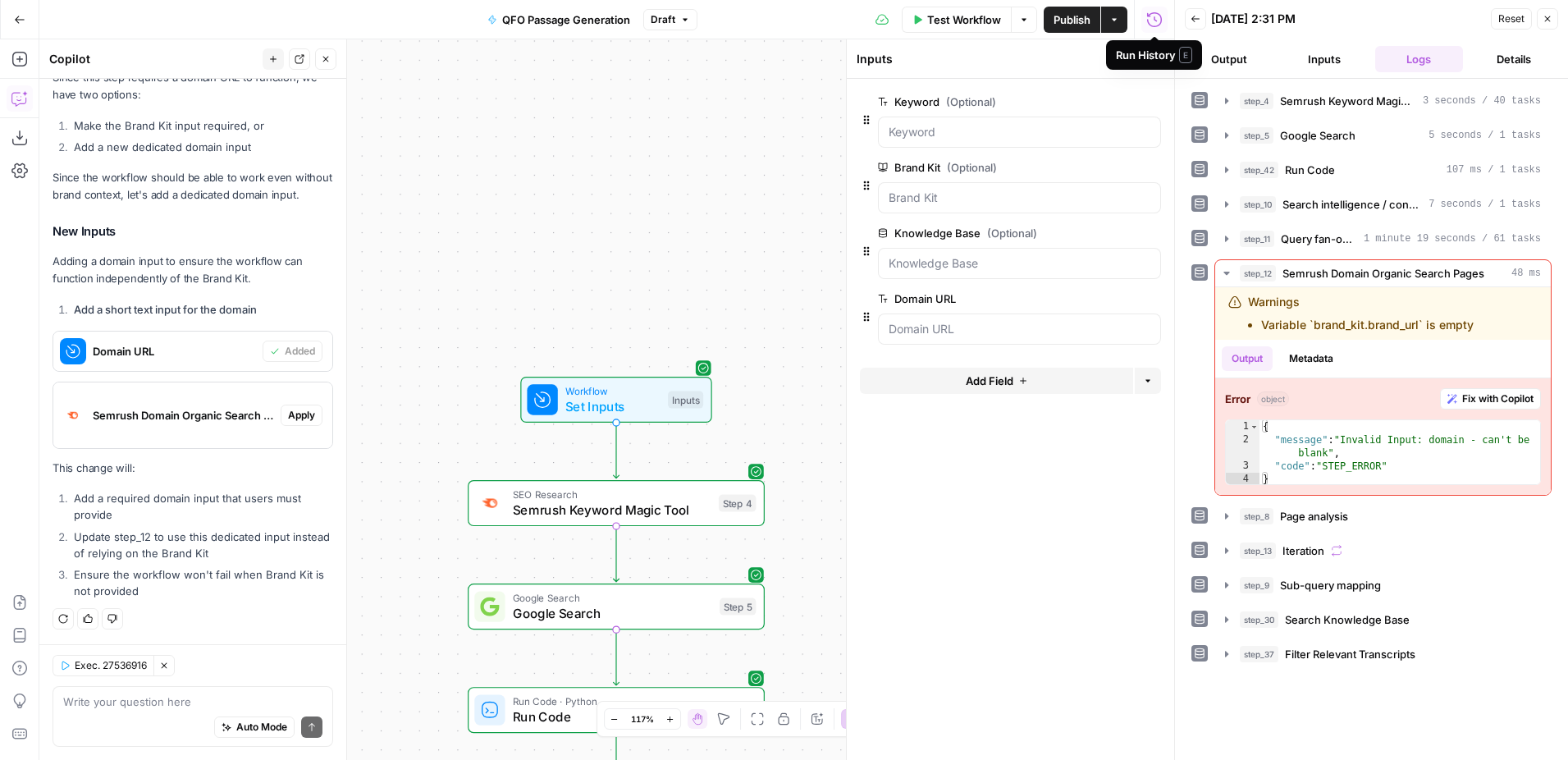
click at [1547, 17] on icon "button" at bounding box center [1548, 19] width 10 height 10
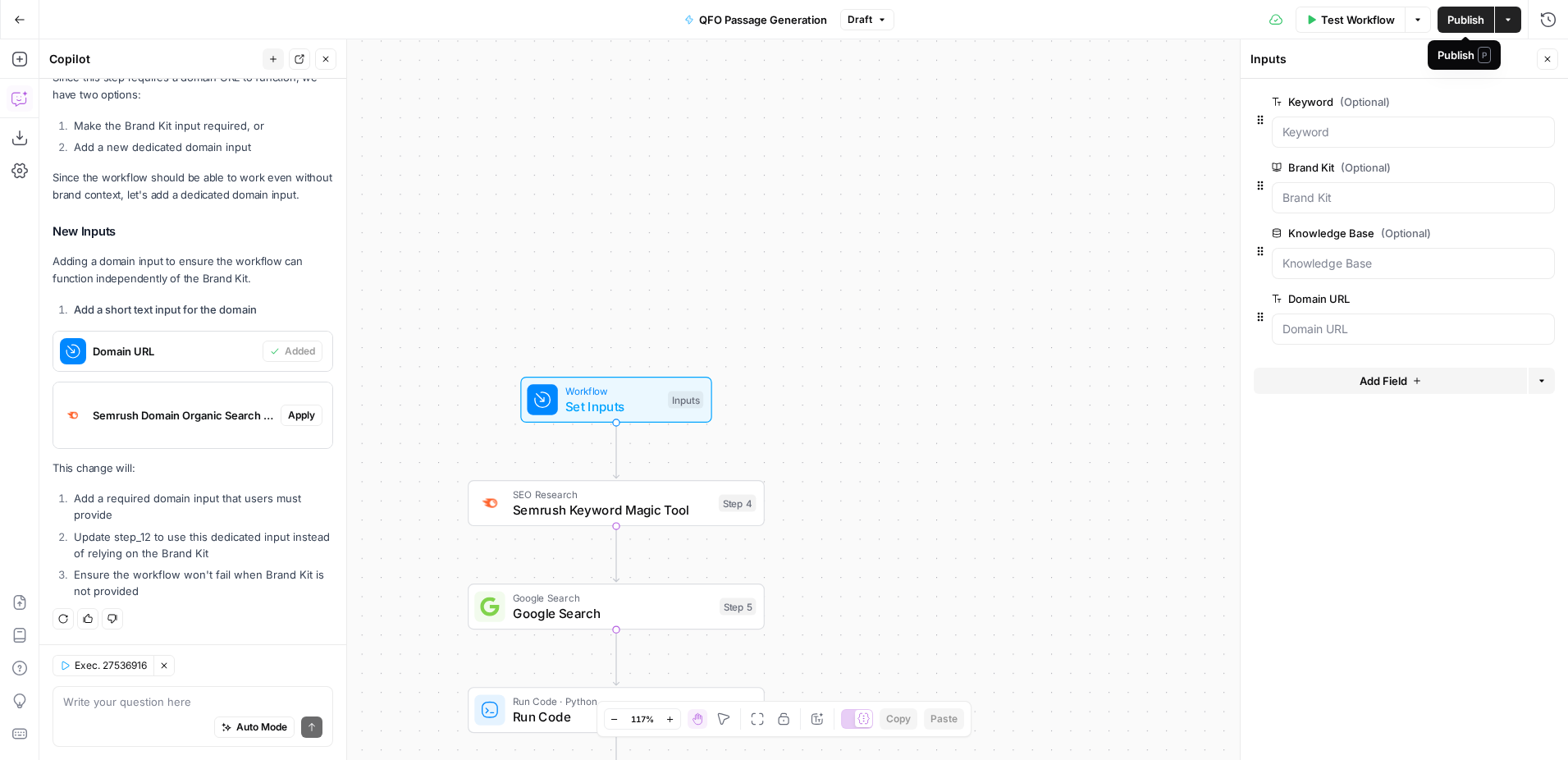
click at [1464, 19] on span "Publish" at bounding box center [1465, 19] width 37 height 16
click at [1199, 177] on div "Workflow Set Inputs Inputs SEO Research Semrush Keyword Magic Tool Step 4 Googl…" at bounding box center [803, 399] width 1528 height 721
click at [1366, 135] on input "Keyword (Optional)" at bounding box center [1413, 131] width 262 height 16
click at [15, 26] on button "Go Back" at bounding box center [20, 20] width 30 height 30
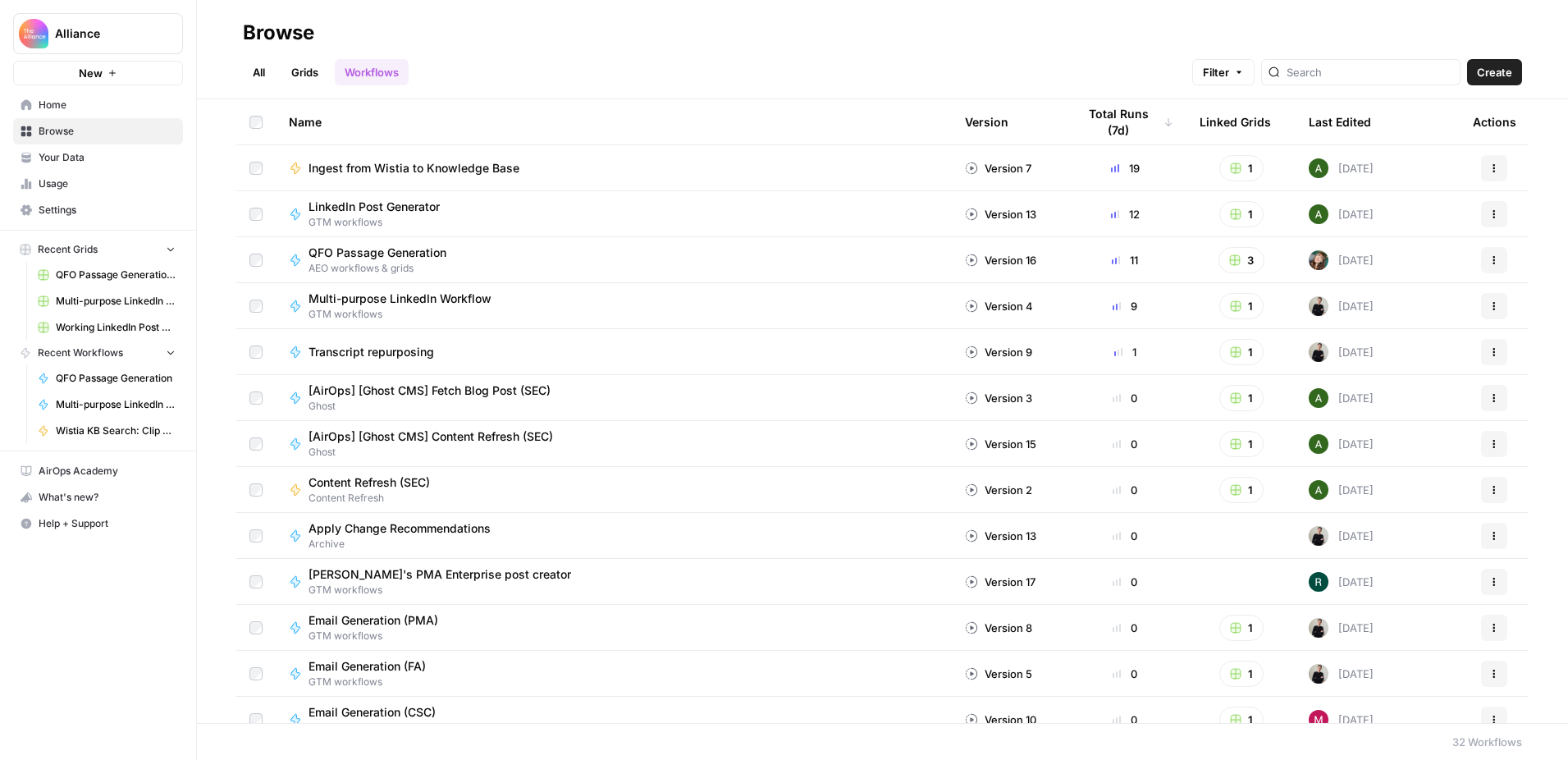
click at [119, 275] on span "QFO Passage Generation Grid (PMA)" at bounding box center [115, 275] width 119 height 15
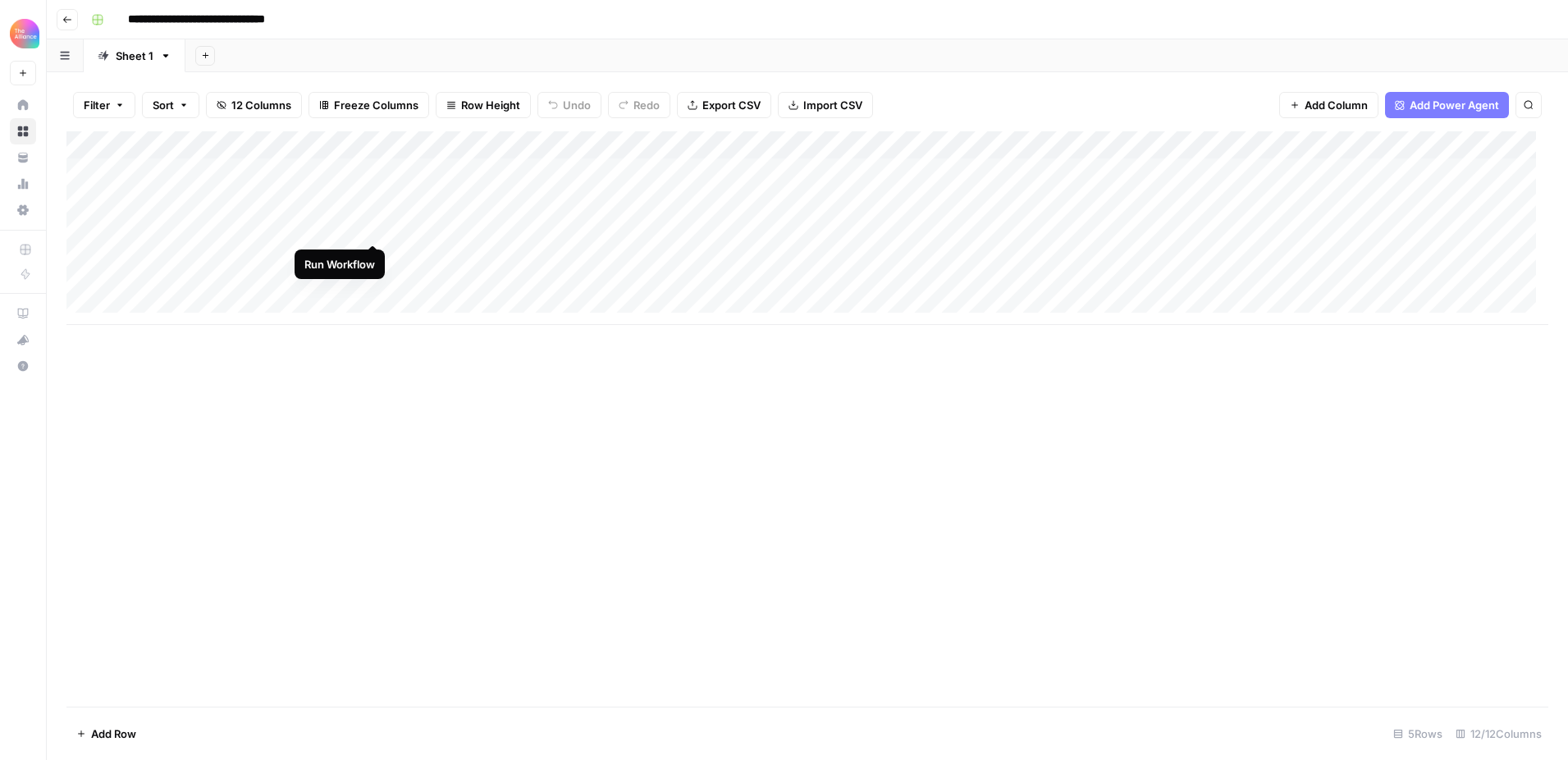
click at [367, 225] on div "Add Column" at bounding box center [807, 228] width 1482 height 194
click at [352, 143] on div "Add Column" at bounding box center [807, 228] width 1482 height 194
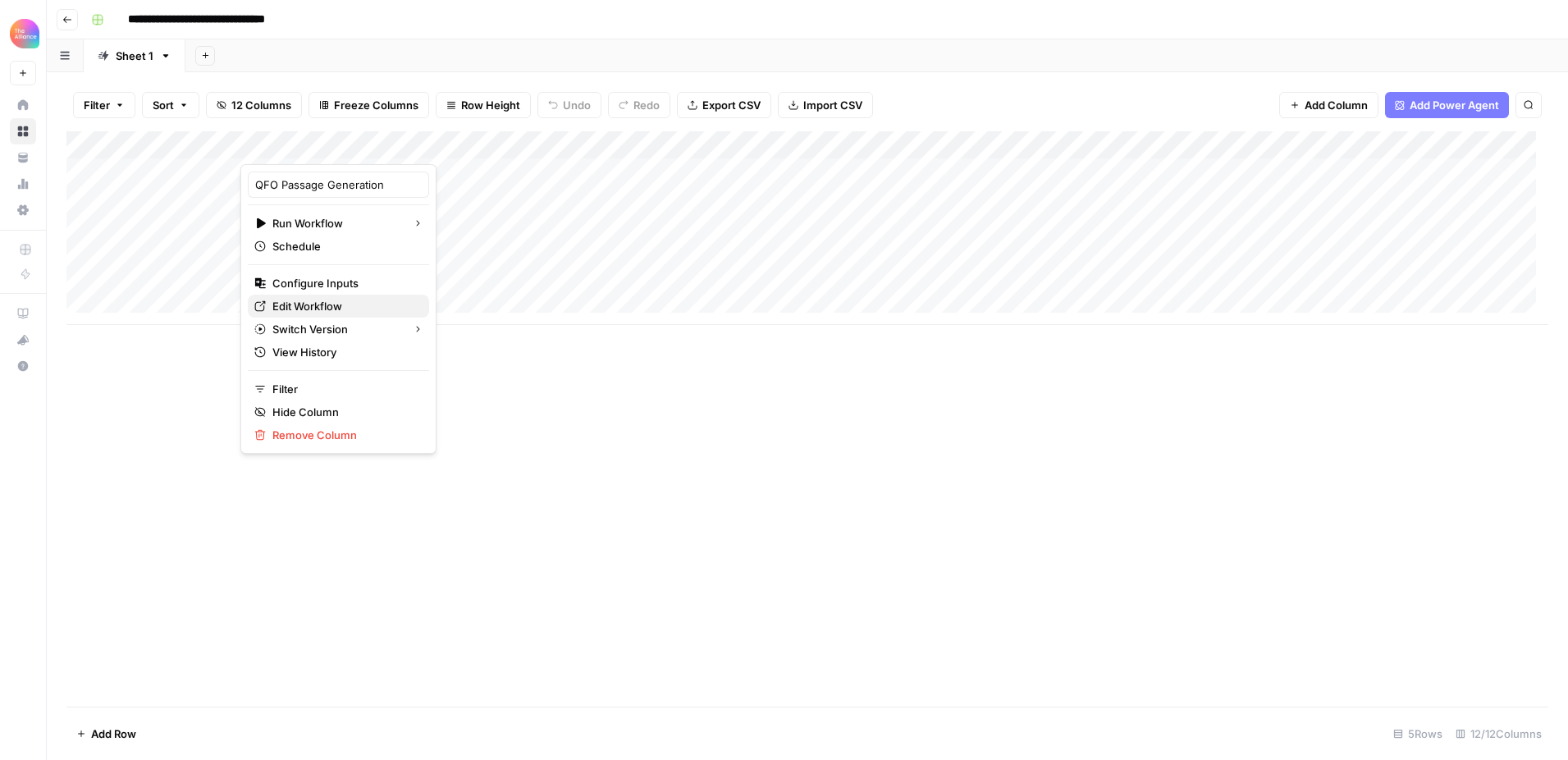
click at [321, 302] on span "Edit Workflow" at bounding box center [344, 305] width 143 height 16
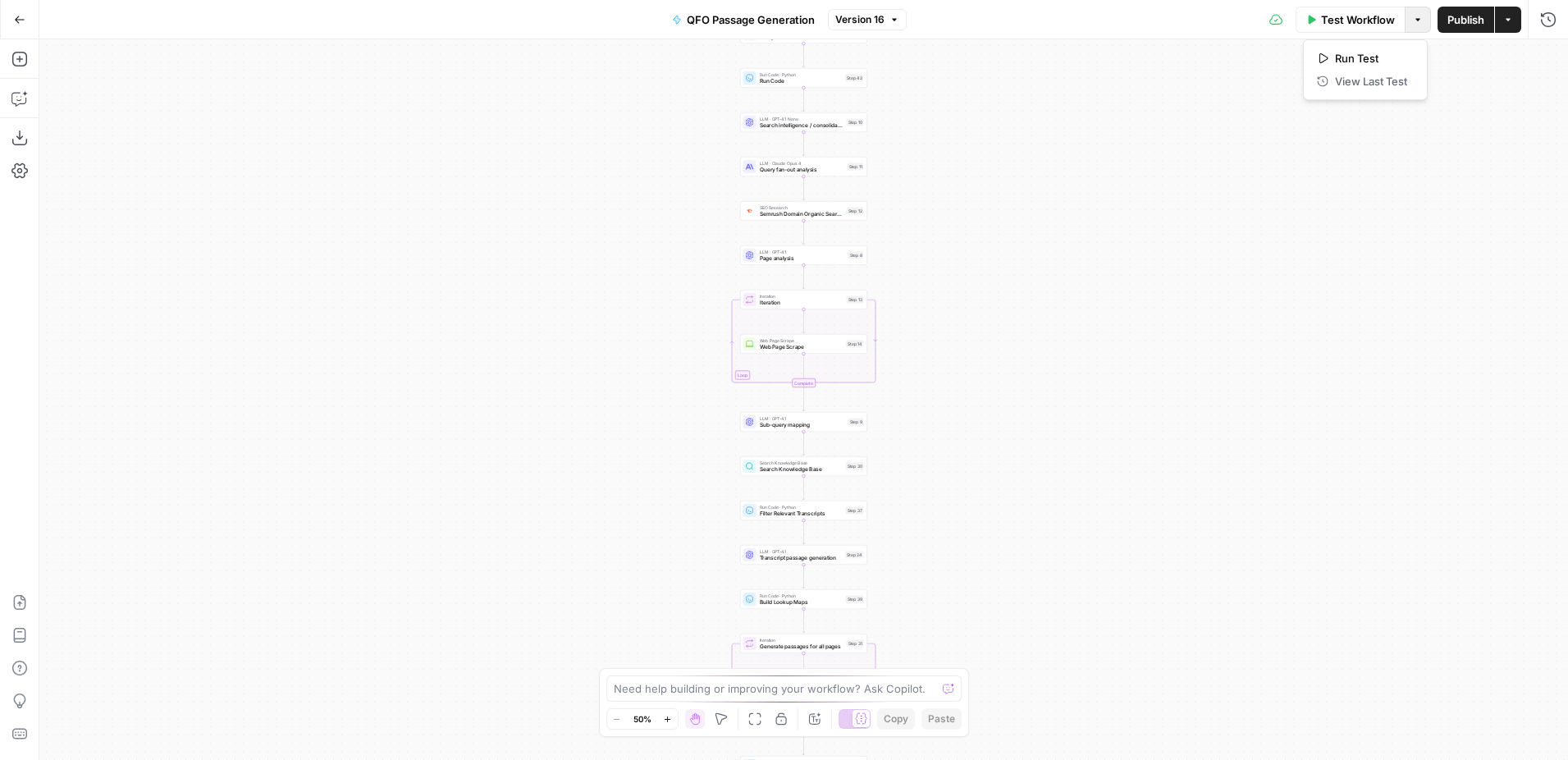
click at [1422, 24] on button "Options" at bounding box center [1417, 20] width 26 height 26
click at [1514, 22] on button "Actions" at bounding box center [1507, 20] width 26 height 26
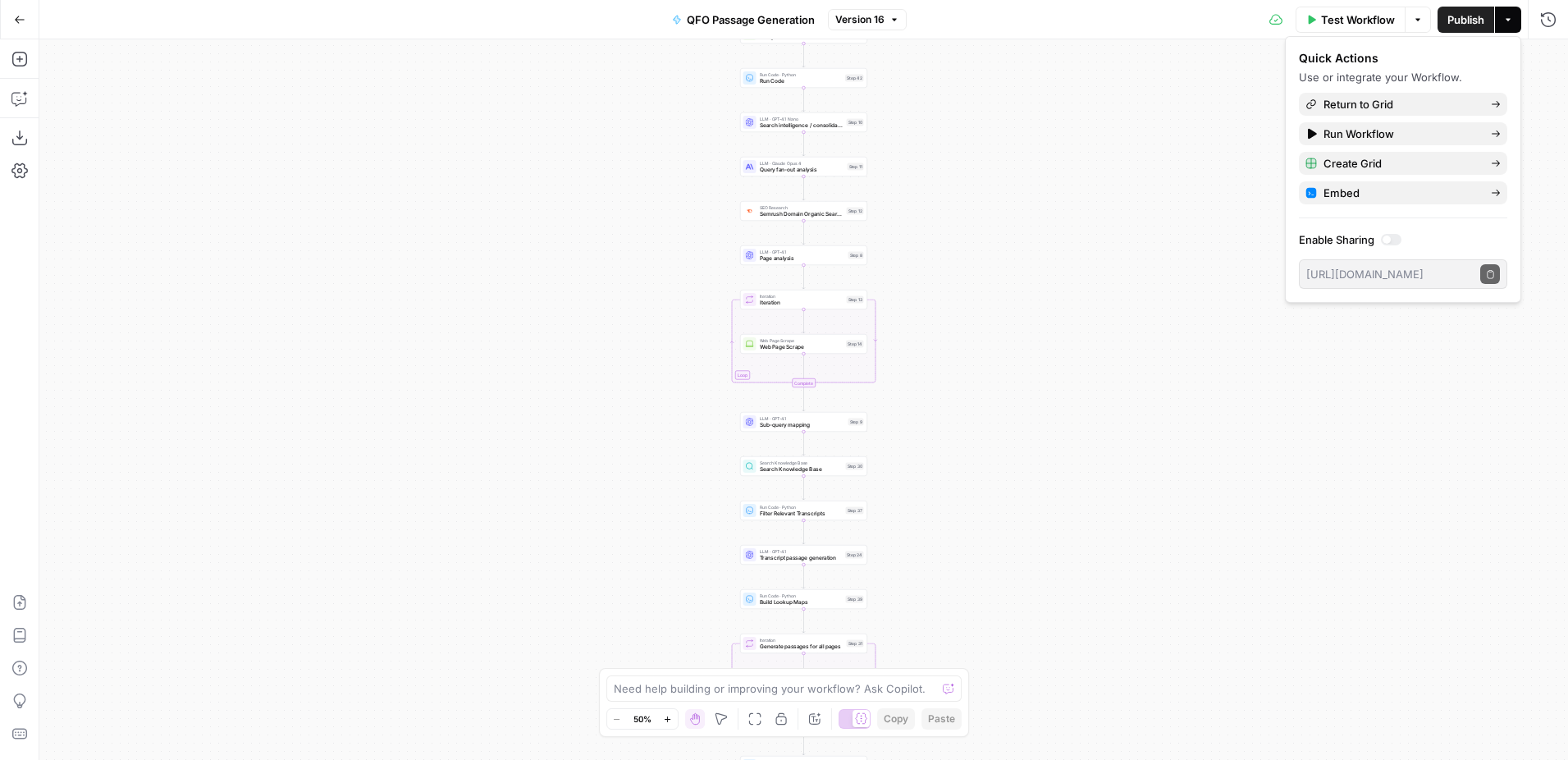
click at [1066, 113] on div "Workflow Set Inputs Inputs SEO Research Semrush Keyword Magic Tool Step 4 Googl…" at bounding box center [803, 399] width 1528 height 721
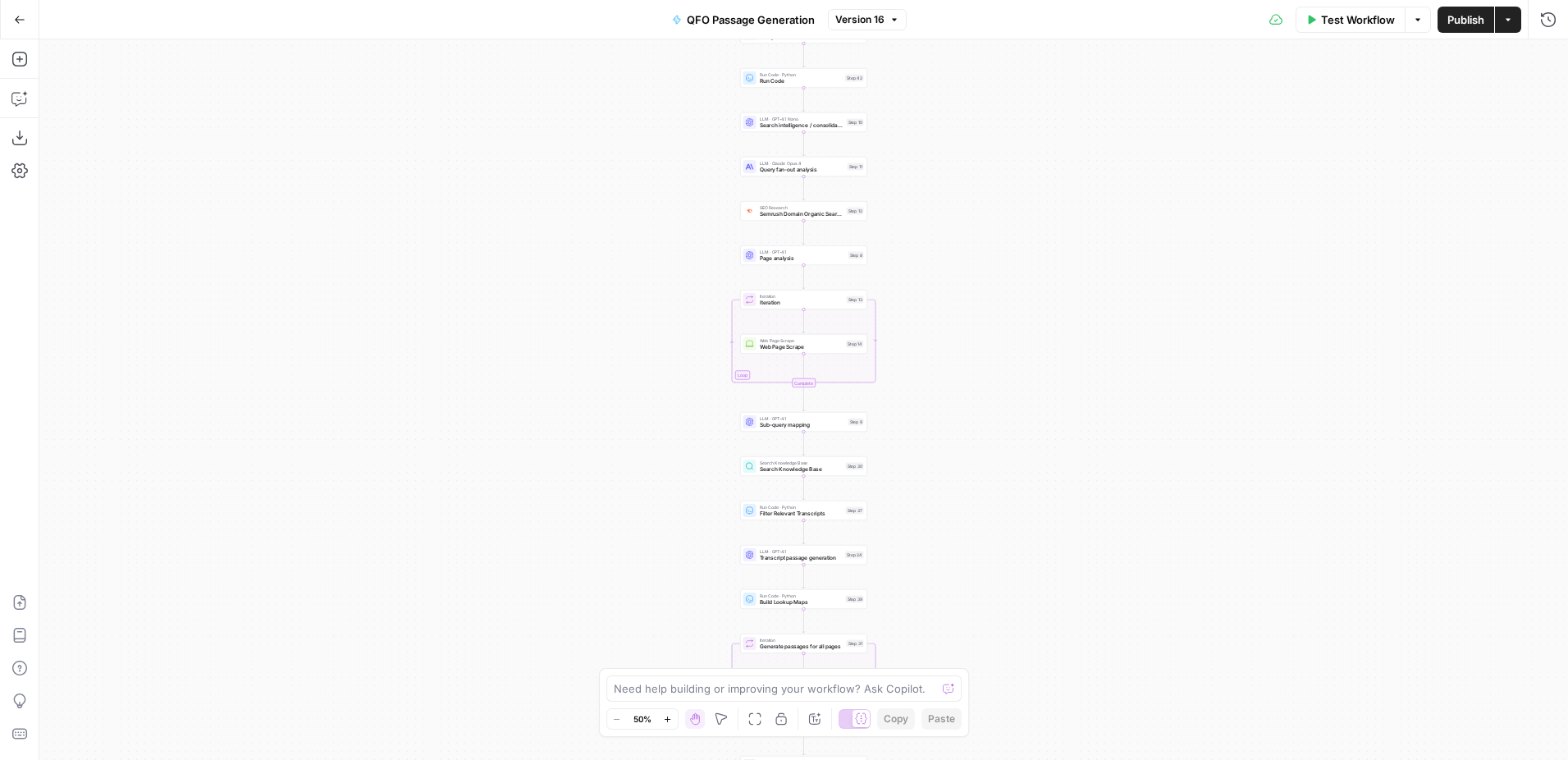
click at [882, 12] on span "Version 16" at bounding box center [859, 19] width 49 height 15
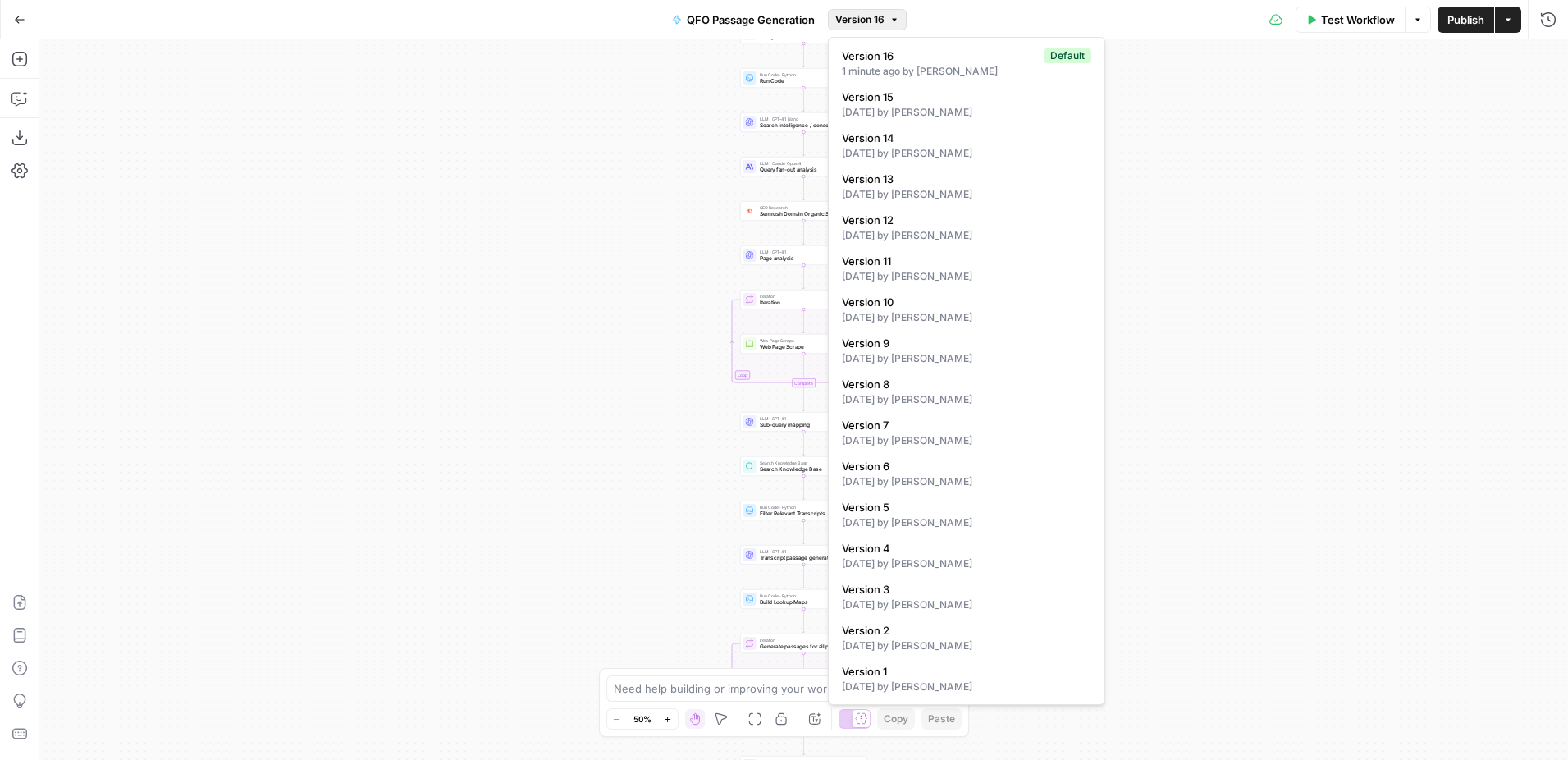
click at [882, 12] on span "Version 16" at bounding box center [859, 19] width 49 height 15
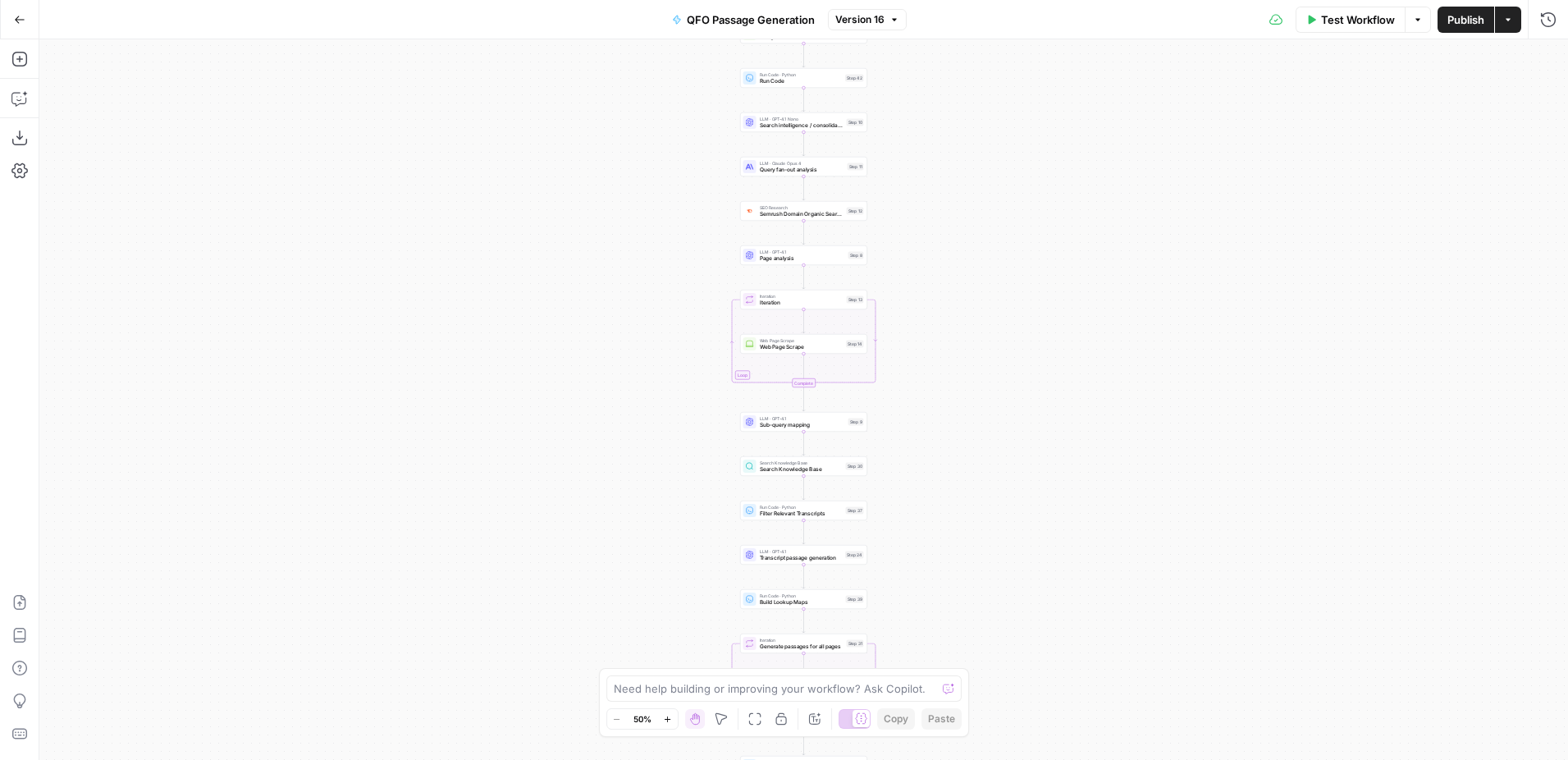
click at [696, 28] on button "QFO Passage Generation" at bounding box center [743, 20] width 163 height 26
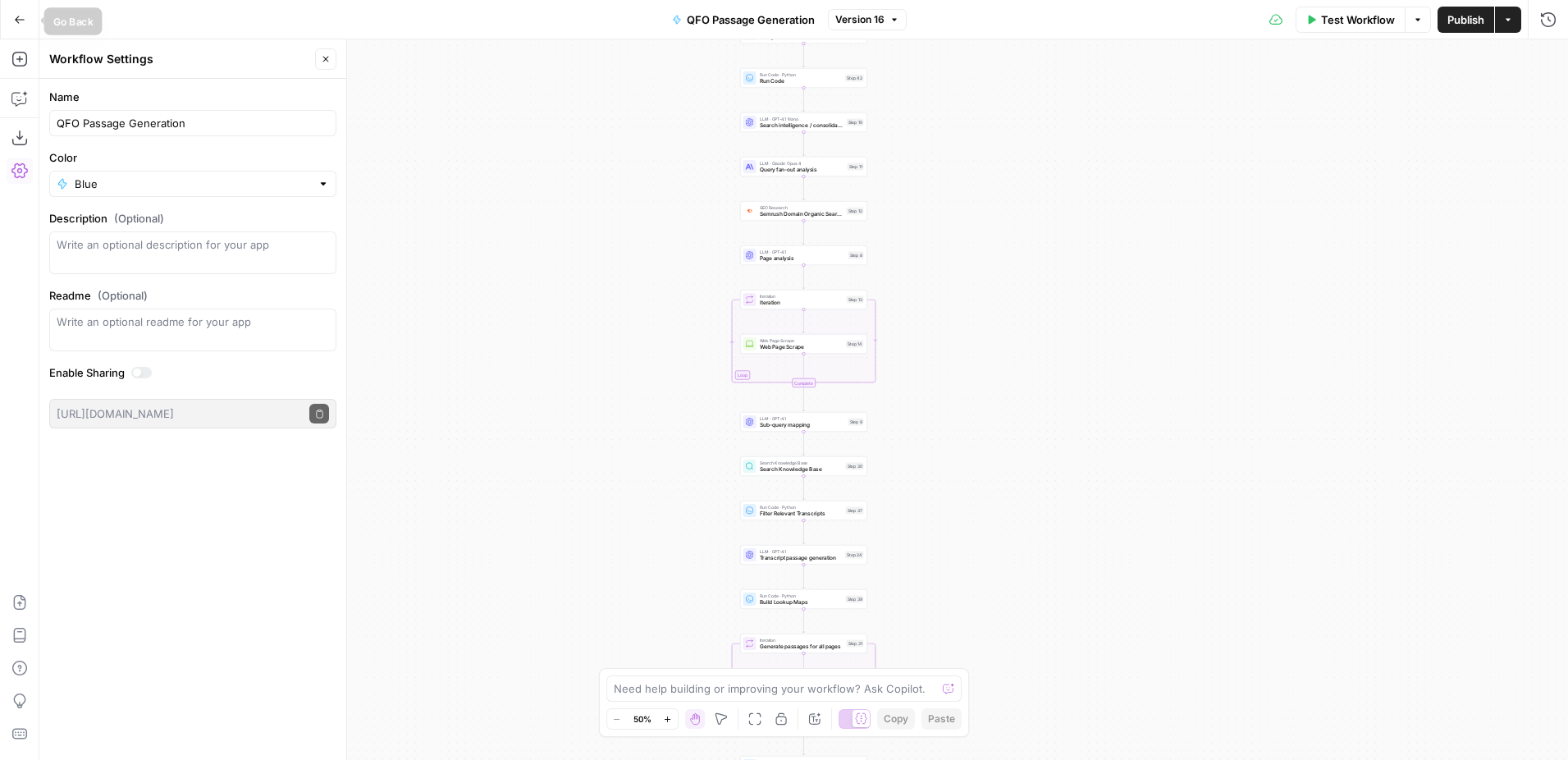
click at [14, 18] on icon "button" at bounding box center [20, 19] width 10 height 8
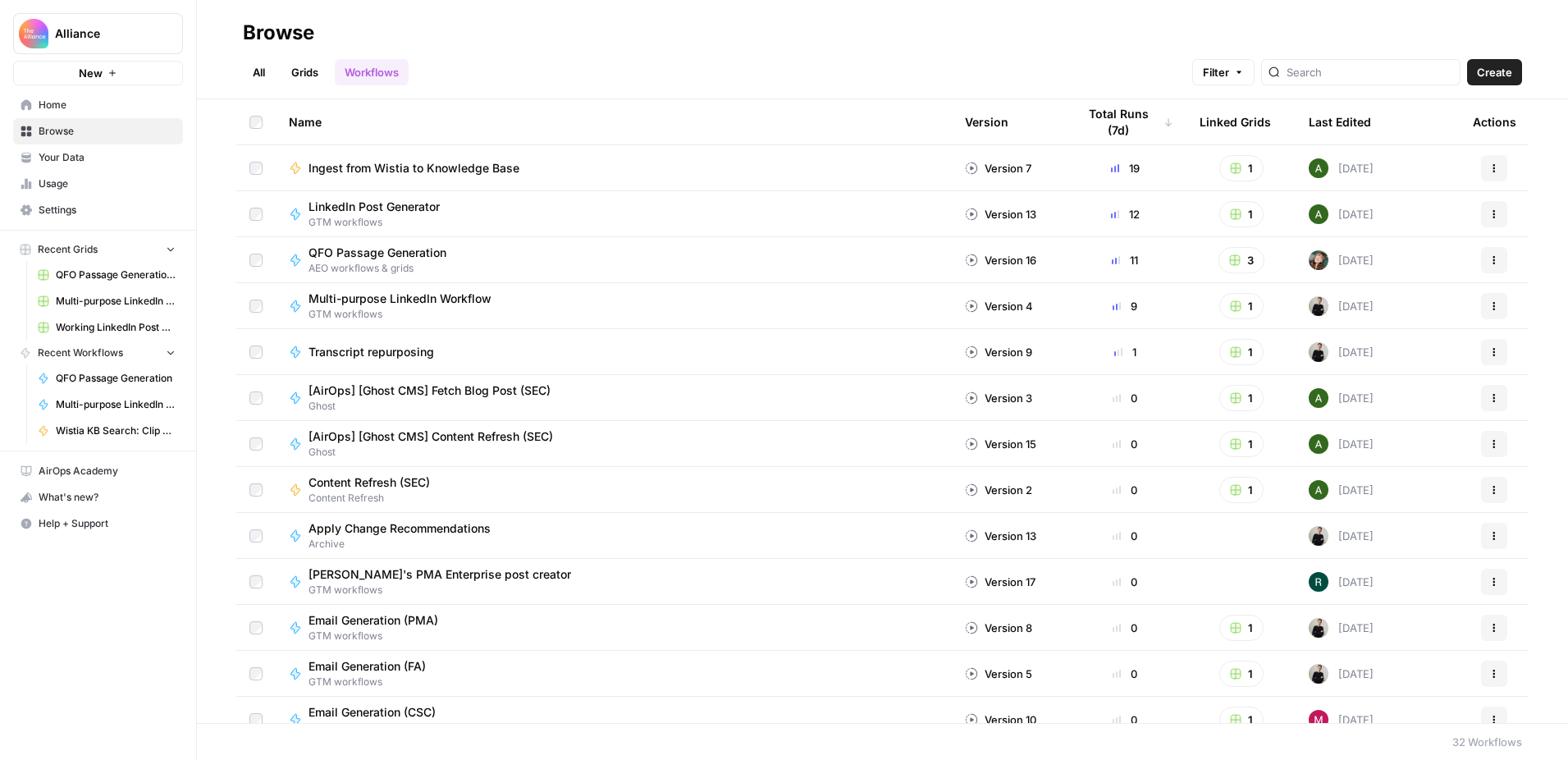
click at [127, 272] on span "QFO Passage Generation Grid (PMA)" at bounding box center [115, 275] width 119 height 15
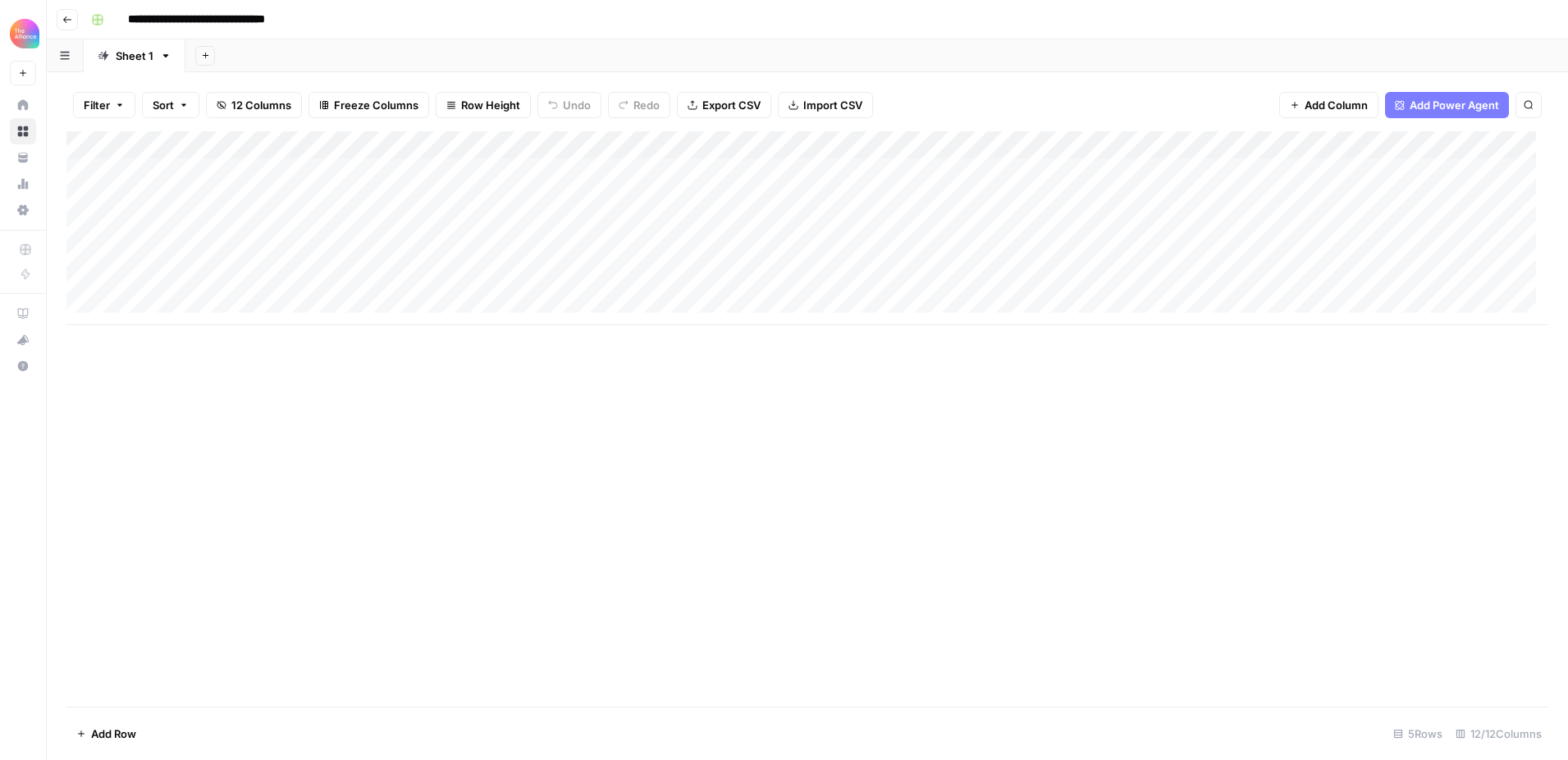
click at [355, 147] on div "Add Column" at bounding box center [807, 228] width 1482 height 194
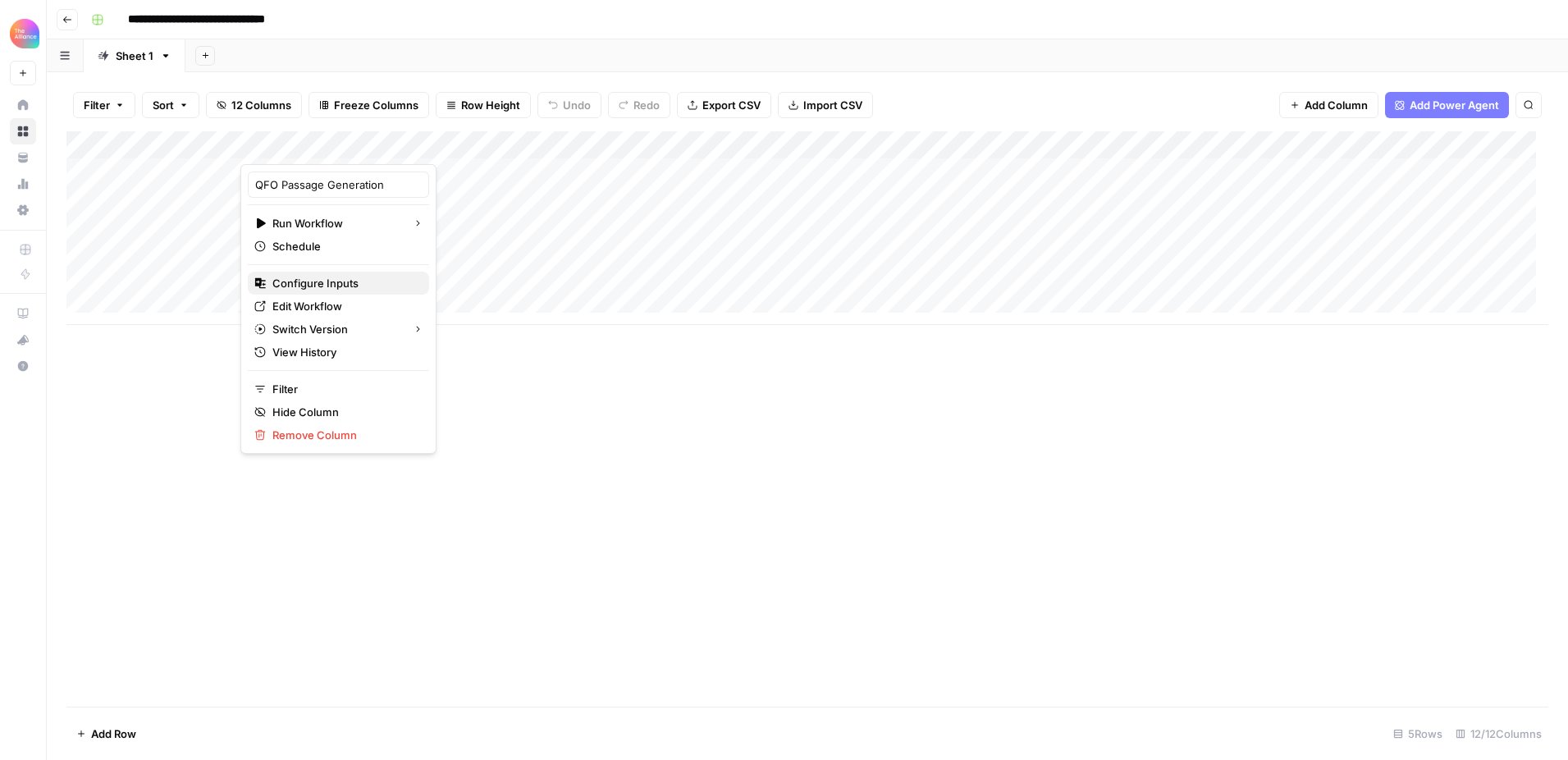
click at [350, 281] on span "Configure Inputs" at bounding box center [344, 282] width 143 height 16
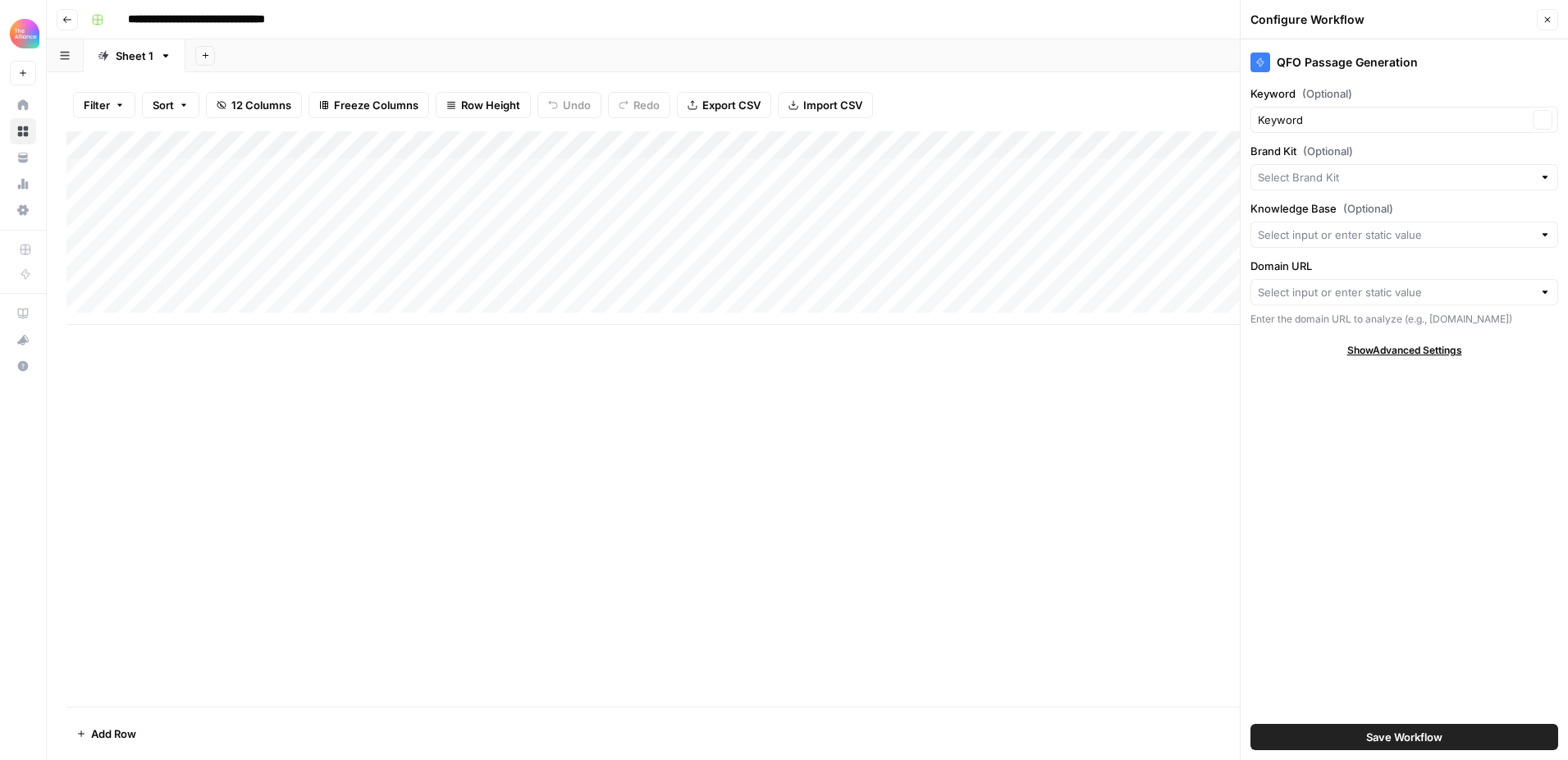
type input "Keynotes (PMA)"
type input "Competitive Intelligence Alliance"
click at [1374, 289] on input "Domain URL" at bounding box center [1395, 292] width 275 height 16
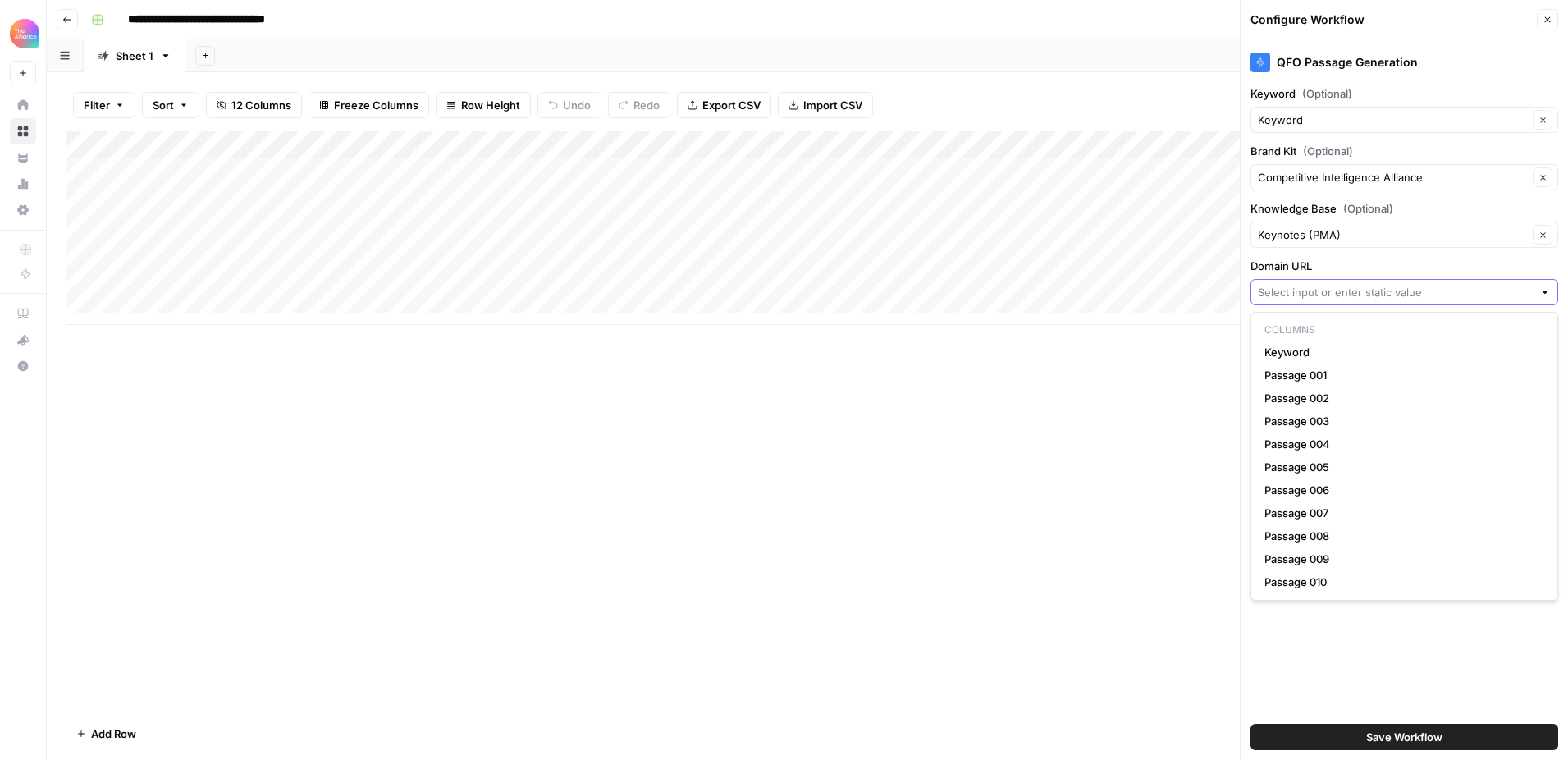
click at [1314, 287] on input "Domain URL" at bounding box center [1395, 292] width 275 height 16
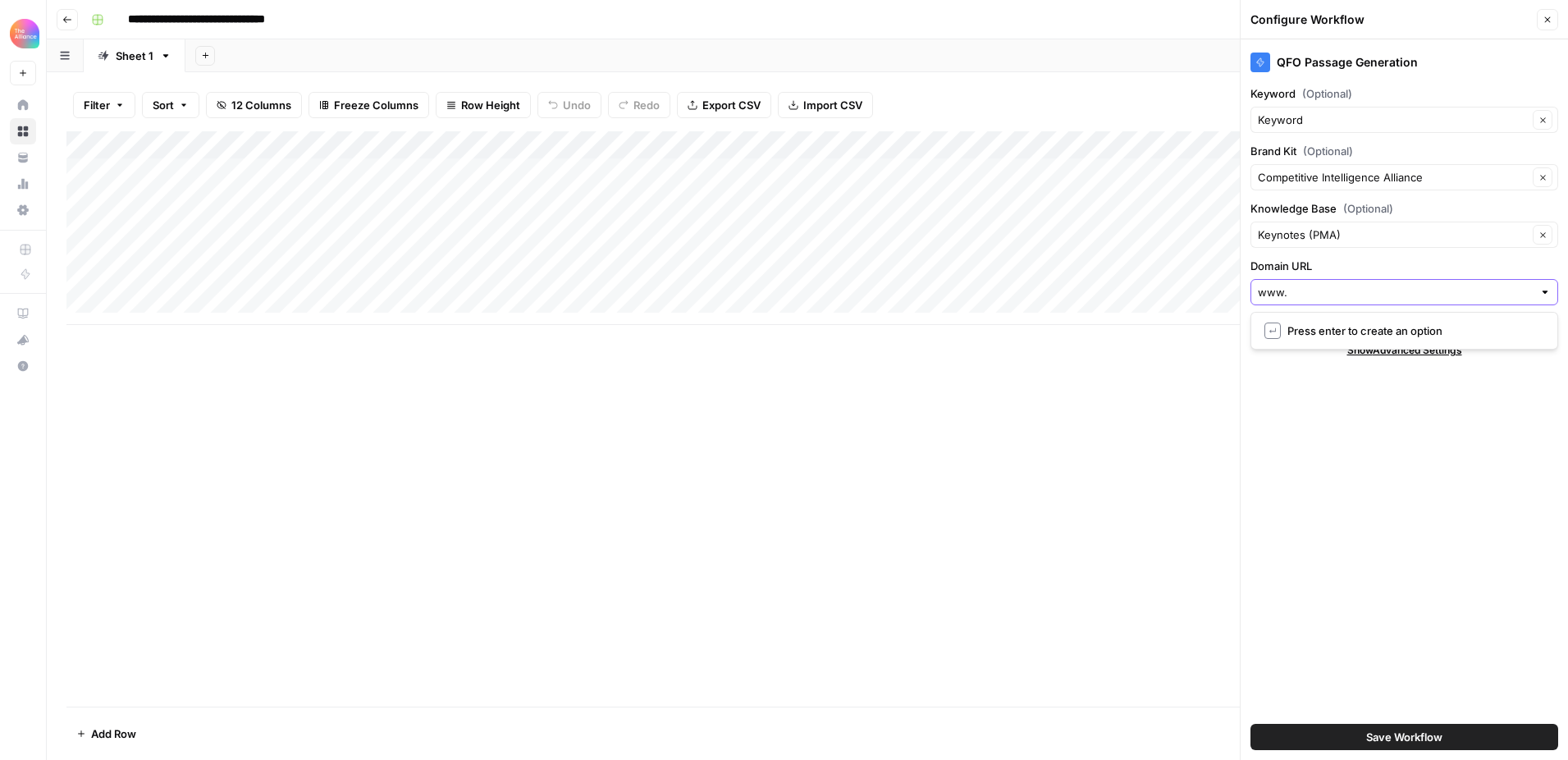
type input "www."
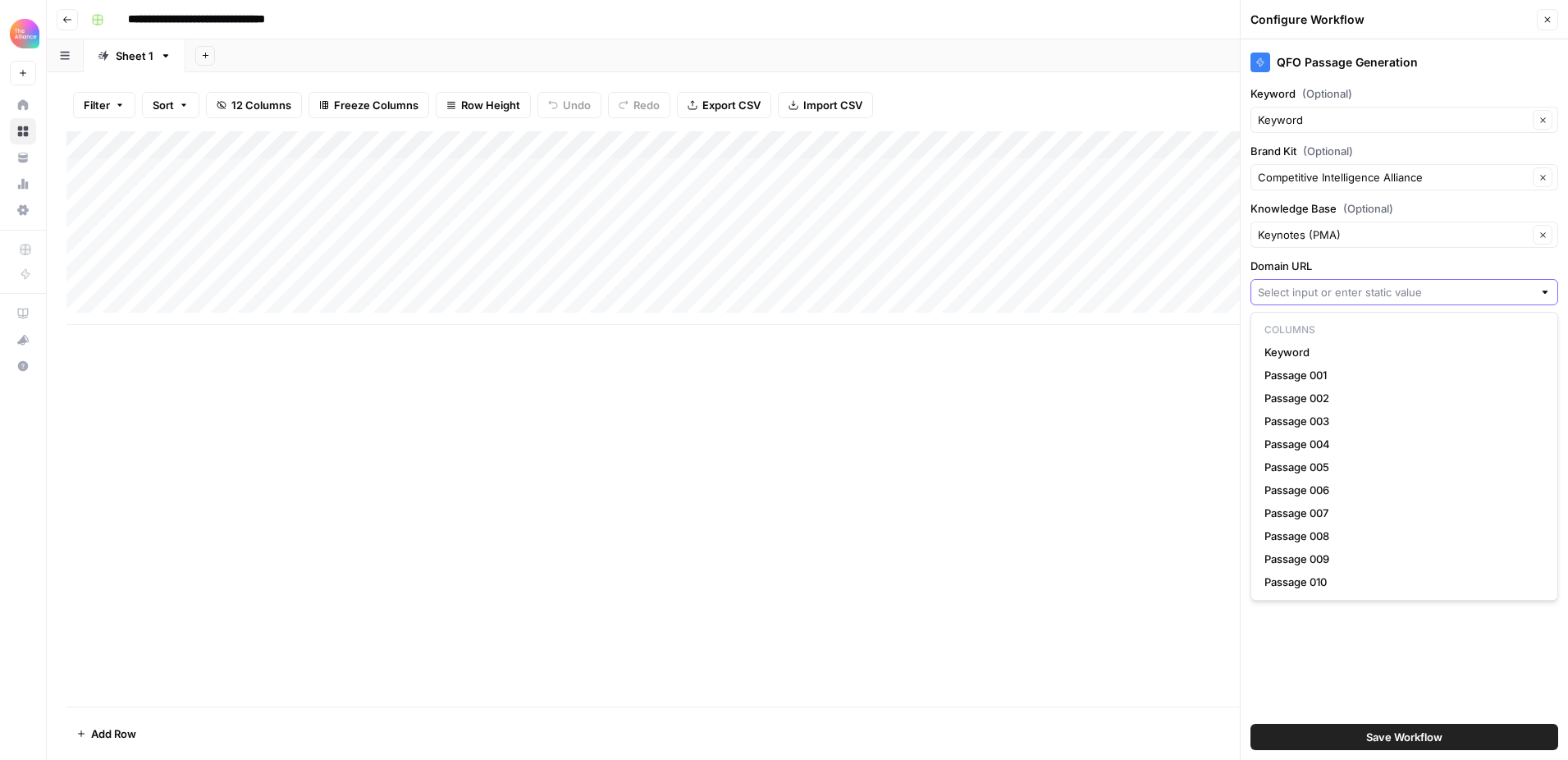
paste input "[URL][DOMAIN_NAME]"
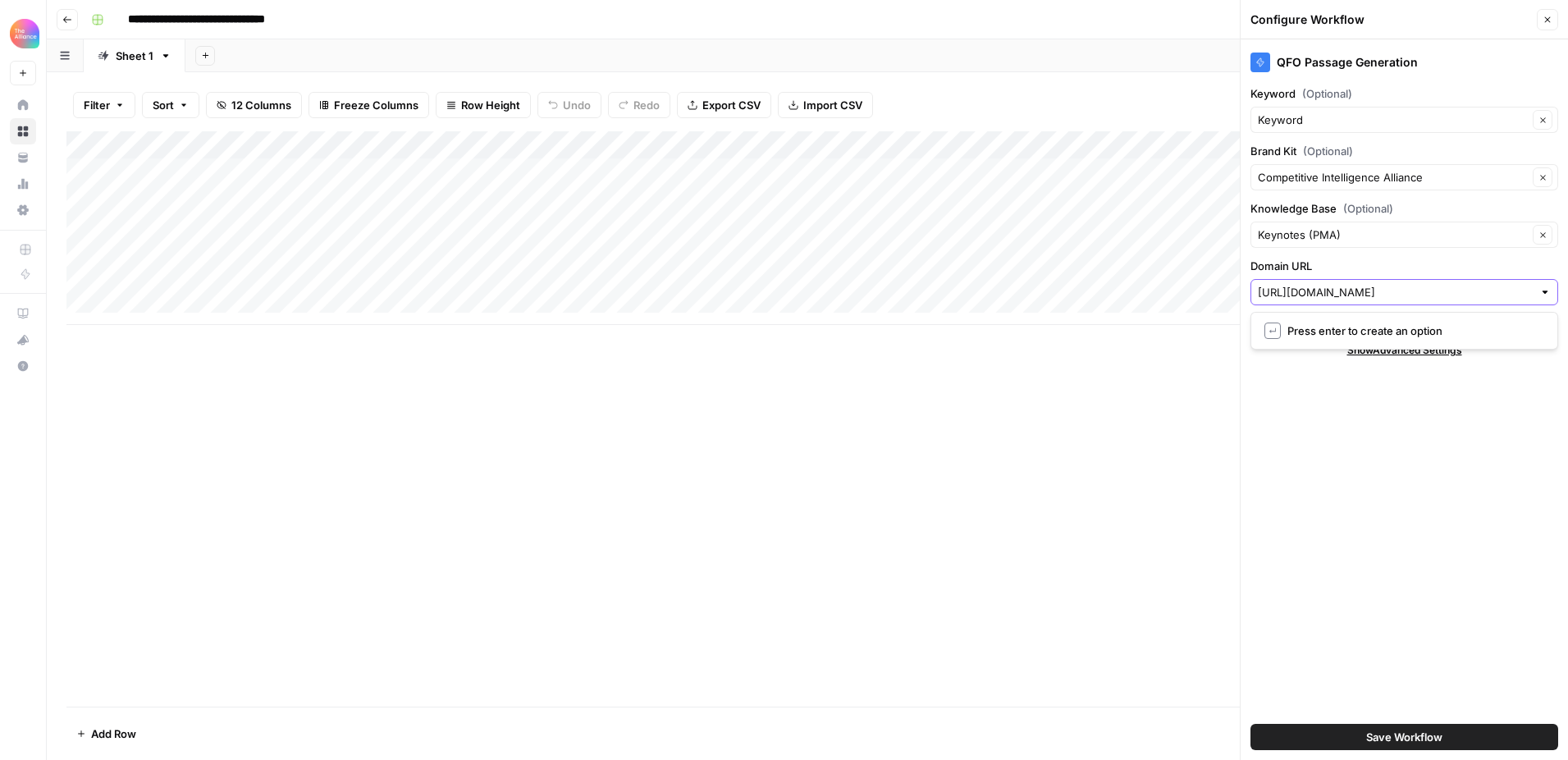
type input "[URL][DOMAIN_NAME]"
click at [1396, 492] on div "QFO Passage Generation Keyword (Optional) Keyword Clear Brand Kit (Optional) Co…" at bounding box center [1404, 399] width 327 height 721
click at [1383, 287] on input "Domain URL" at bounding box center [1395, 292] width 275 height 16
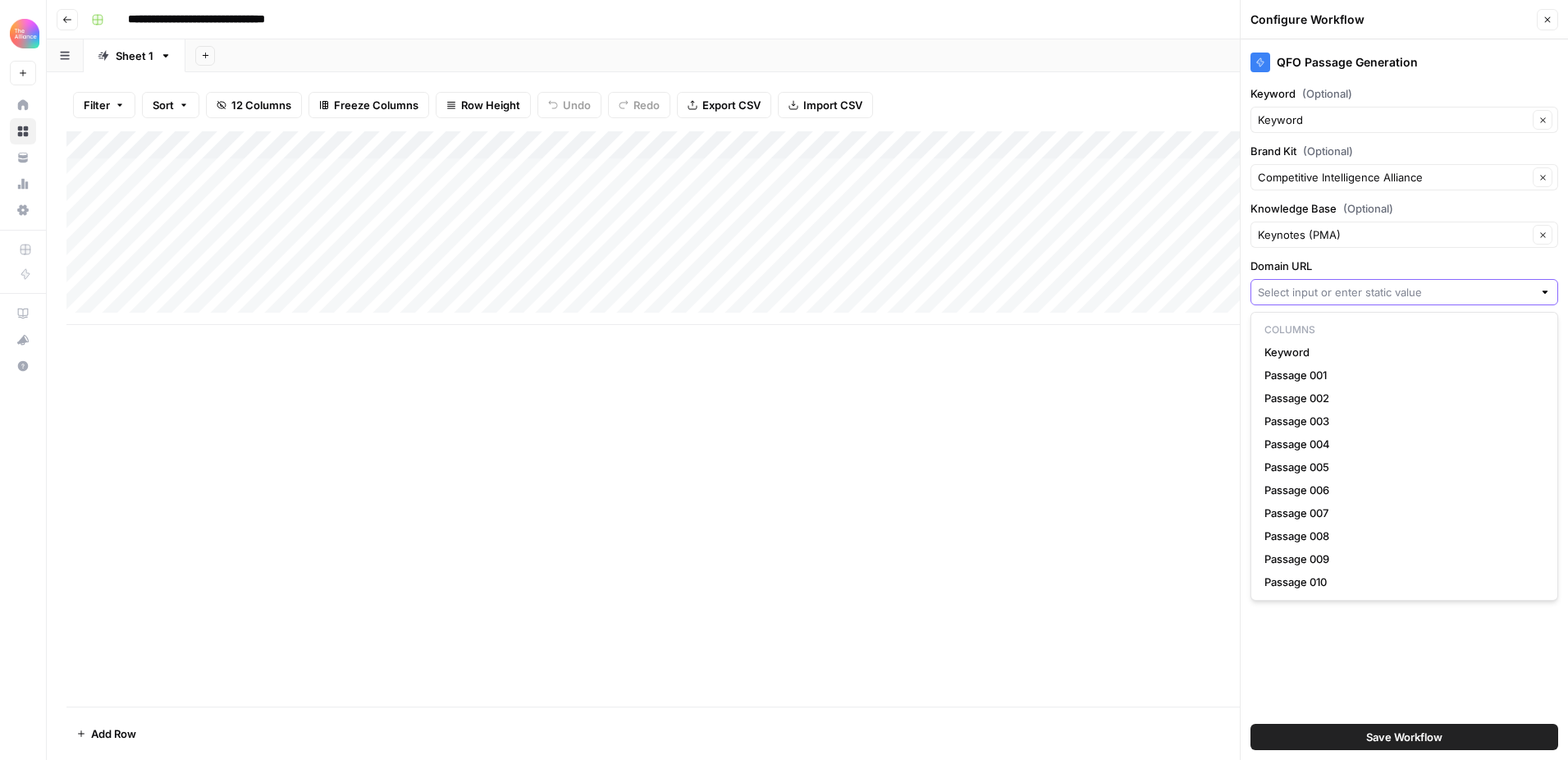
paste input "[URL][DOMAIN_NAME]"
type input "[URL][DOMAIN_NAME]"
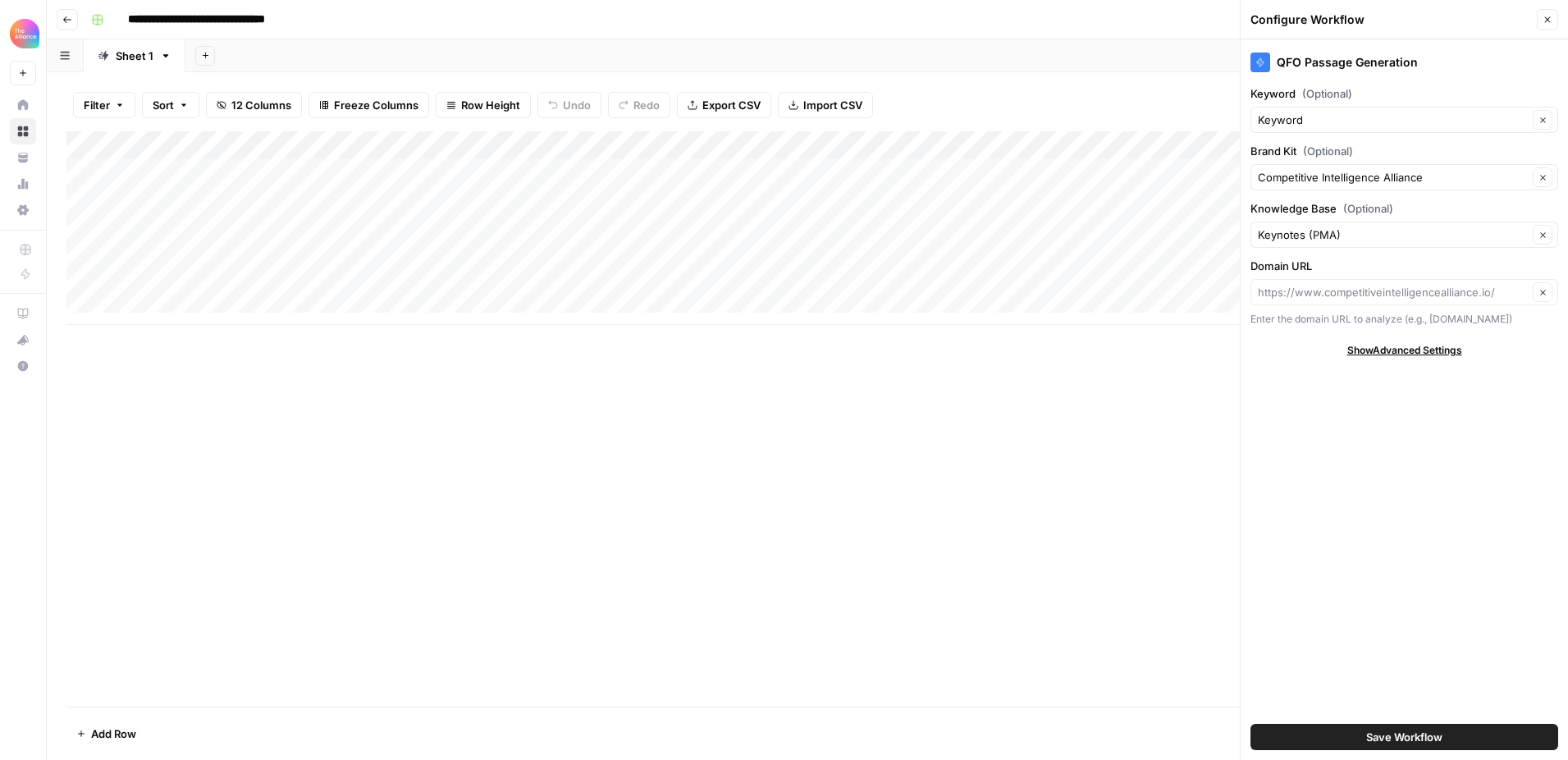
type input "[URL][DOMAIN_NAME]"
click at [1425, 737] on span "Save Workflow" at bounding box center [1403, 736] width 76 height 16
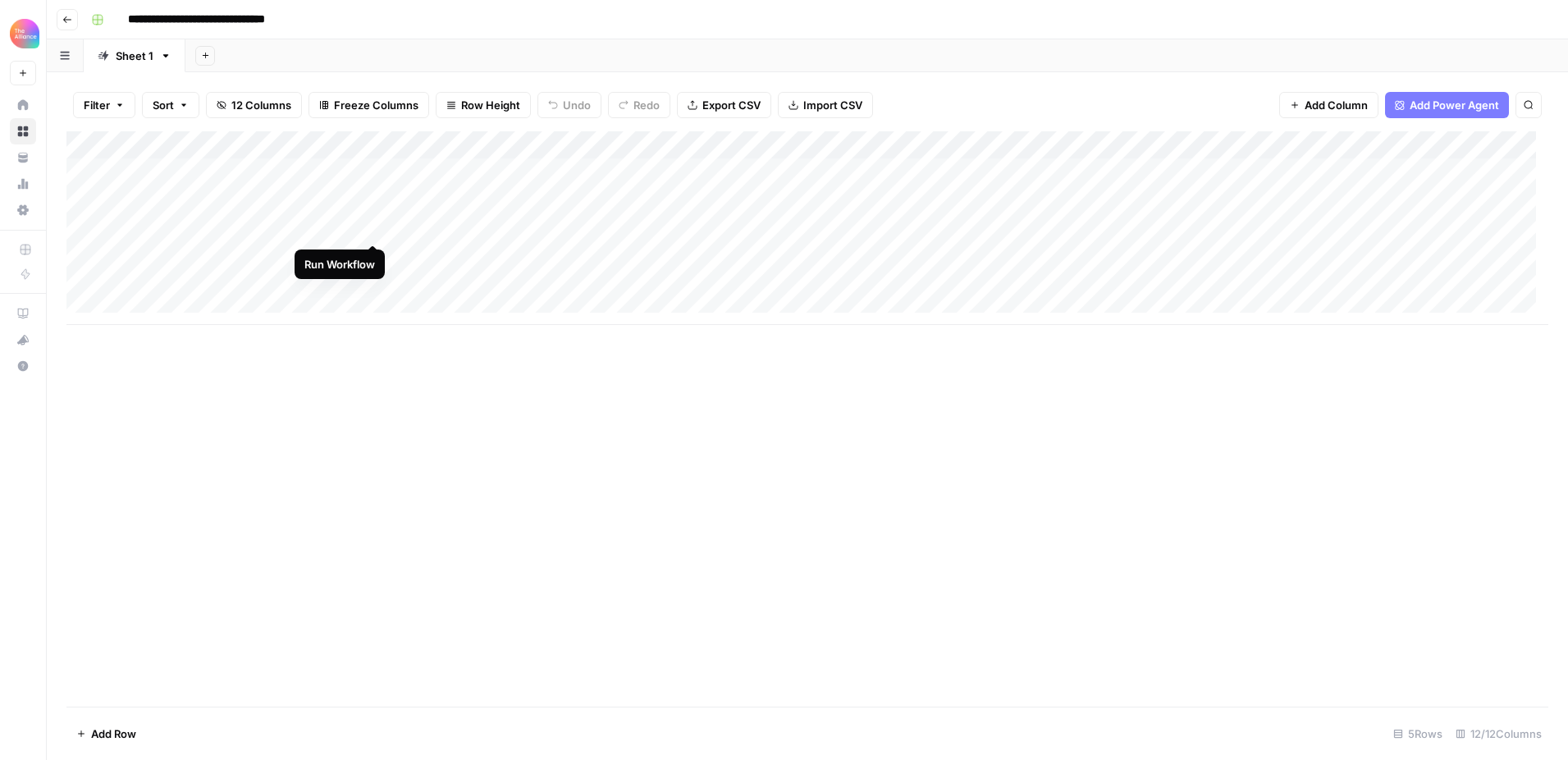
click at [372, 229] on div "Add Column" at bounding box center [807, 228] width 1482 height 194
click at [293, 228] on div "Add Column" at bounding box center [807, 228] width 1482 height 194
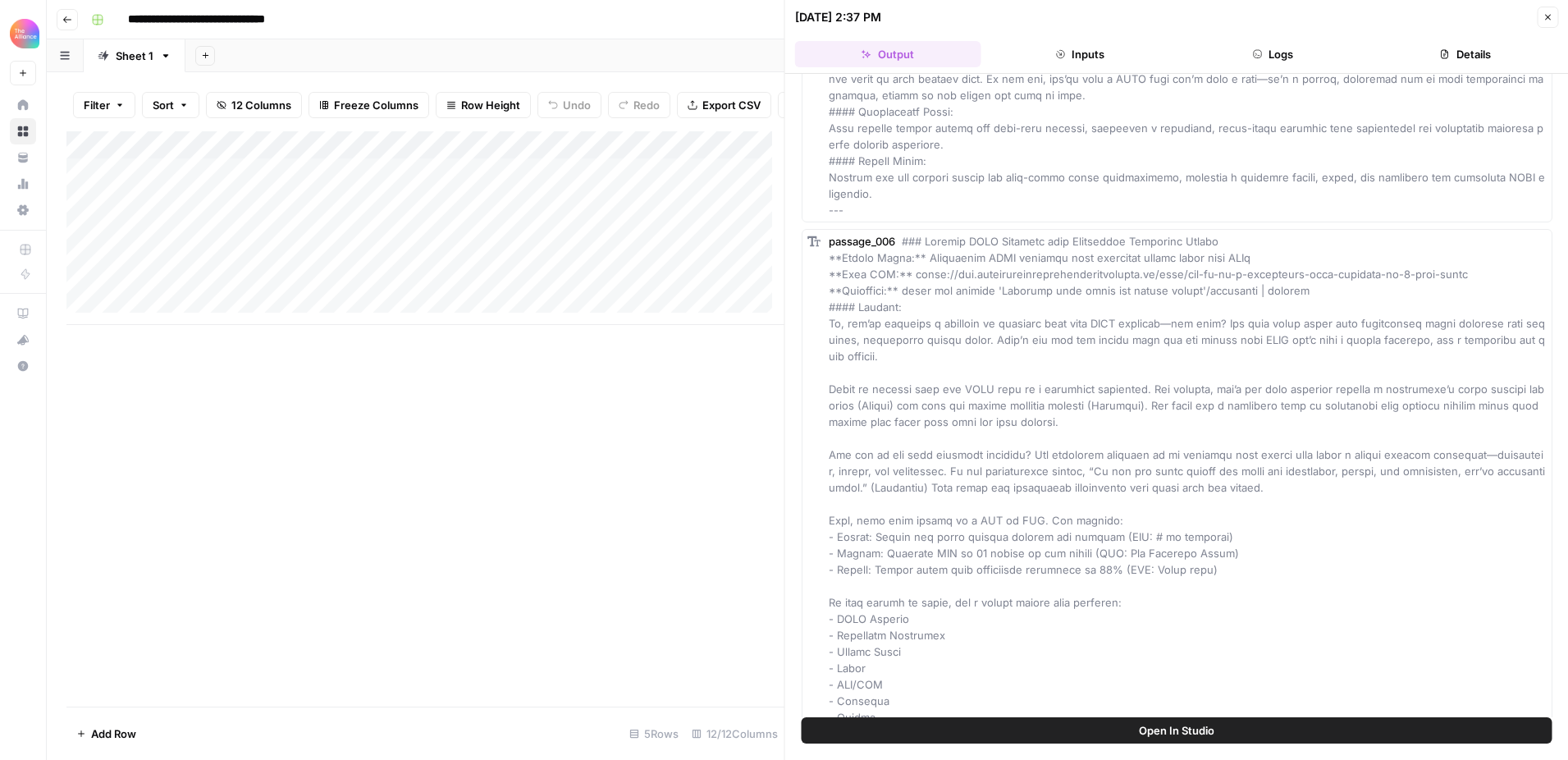
scroll to position [3017, 0]
